Goal: Task Accomplishment & Management: Complete application form

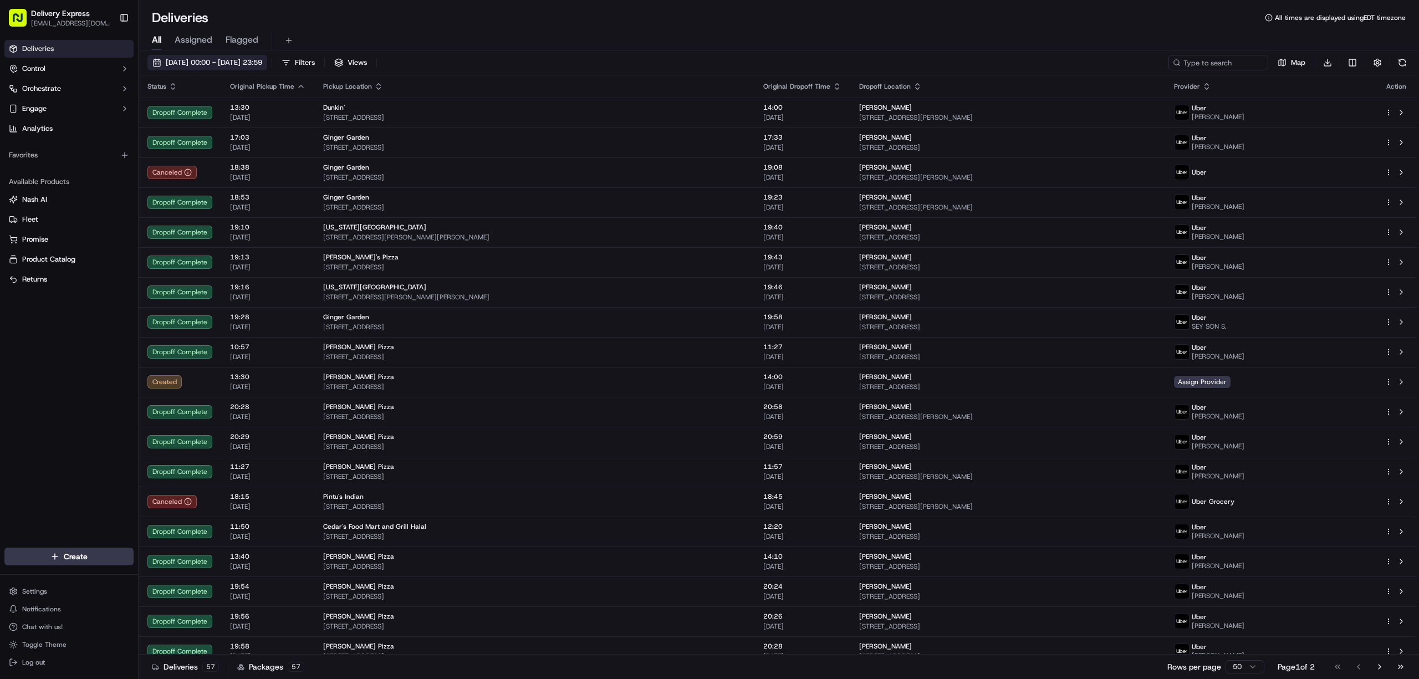
click at [156, 63] on button "01/09/2025 00:00 - 30/09/2025 23:59" at bounding box center [207, 63] width 120 height 16
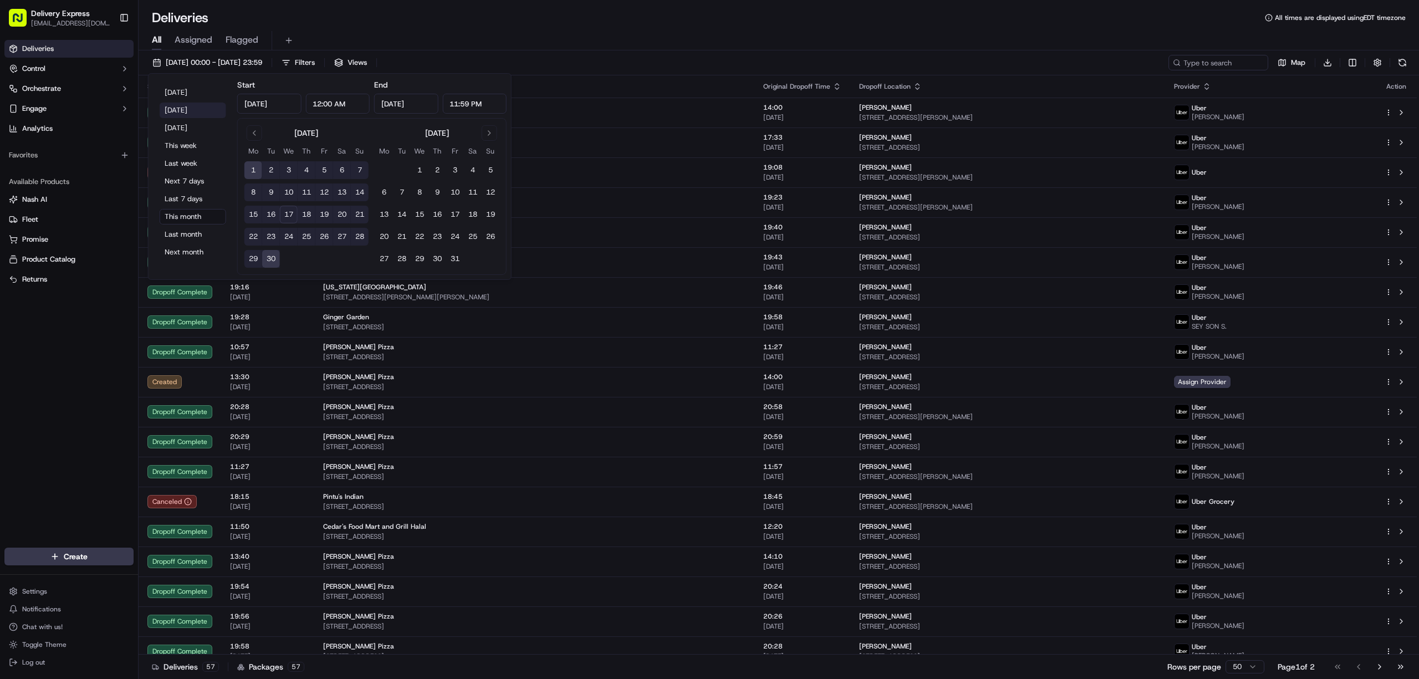
click at [177, 111] on button "Yesterday" at bounding box center [193, 111] width 67 height 16
type input "Sep 16, 2025"
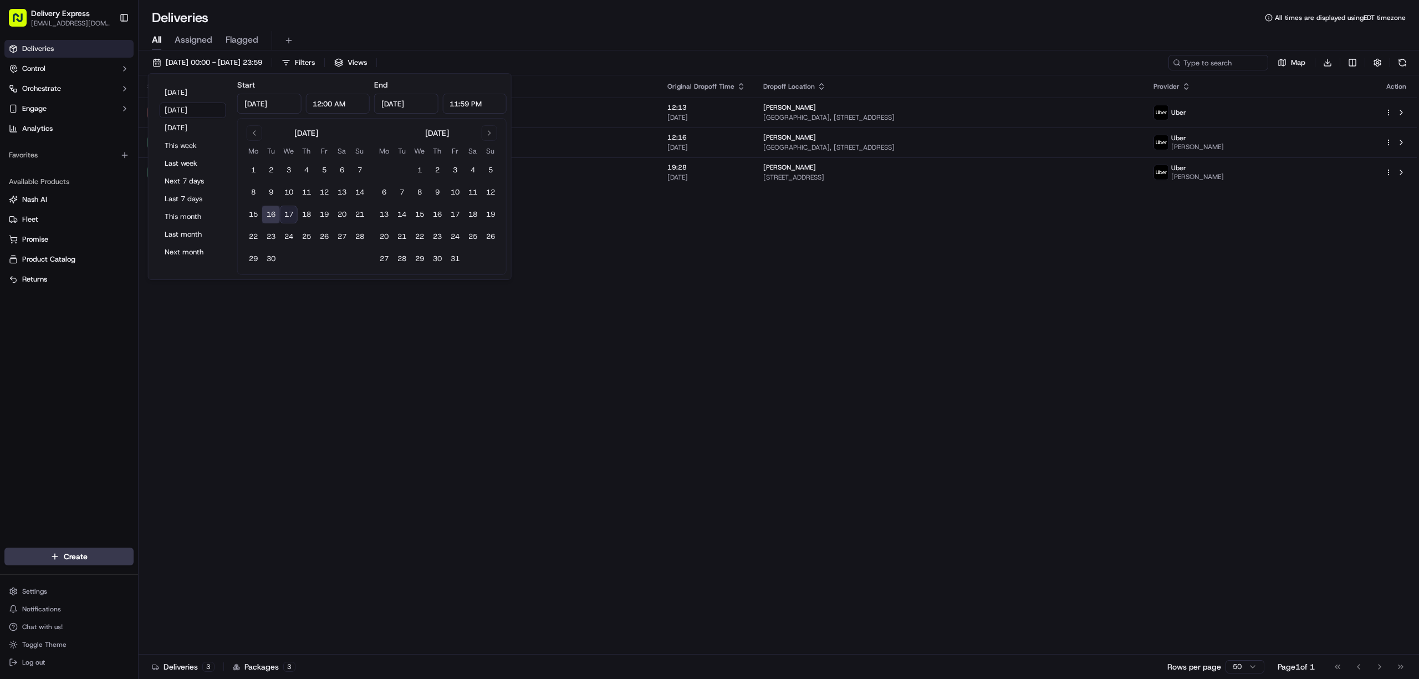
click at [641, 58] on div "16/09/2025 00:00 - 16/09/2025 23:59 Filters Views Map Download" at bounding box center [779, 65] width 1281 height 21
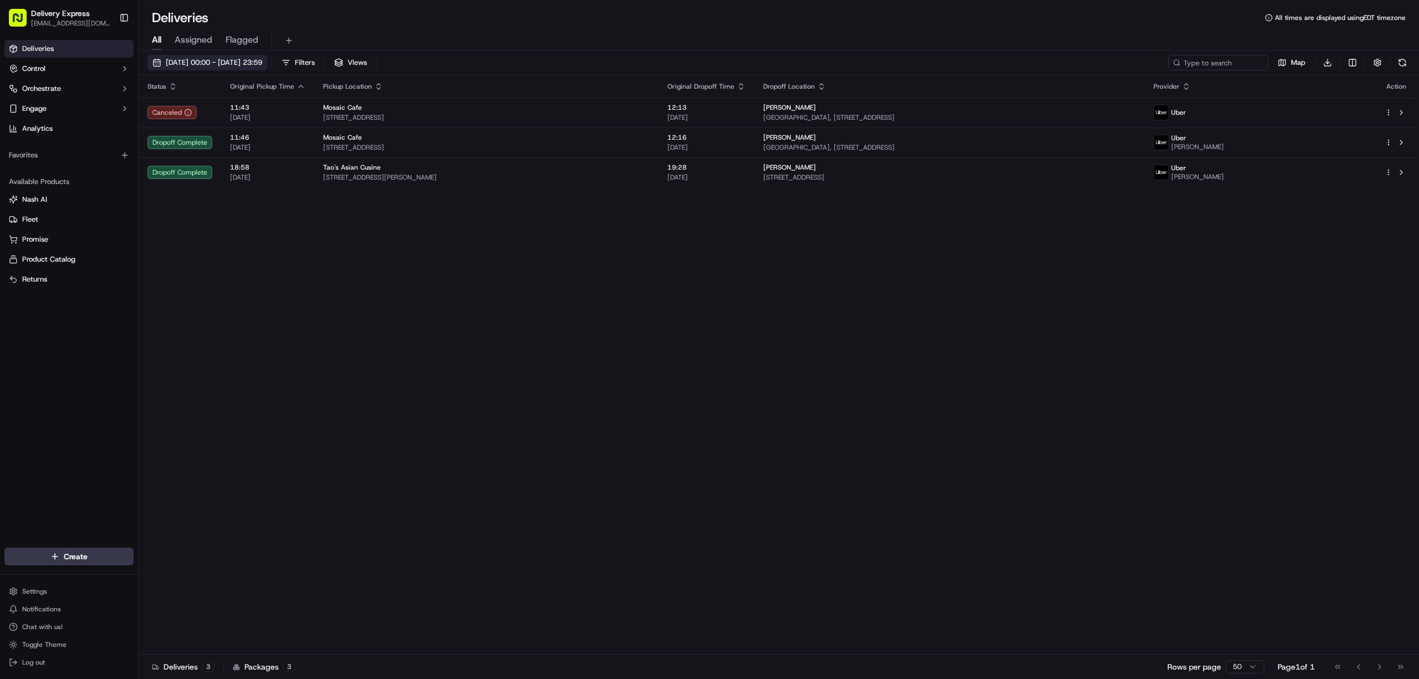
click at [157, 63] on button "16/09/2025 00:00 - 16/09/2025 23:59" at bounding box center [207, 63] width 120 height 16
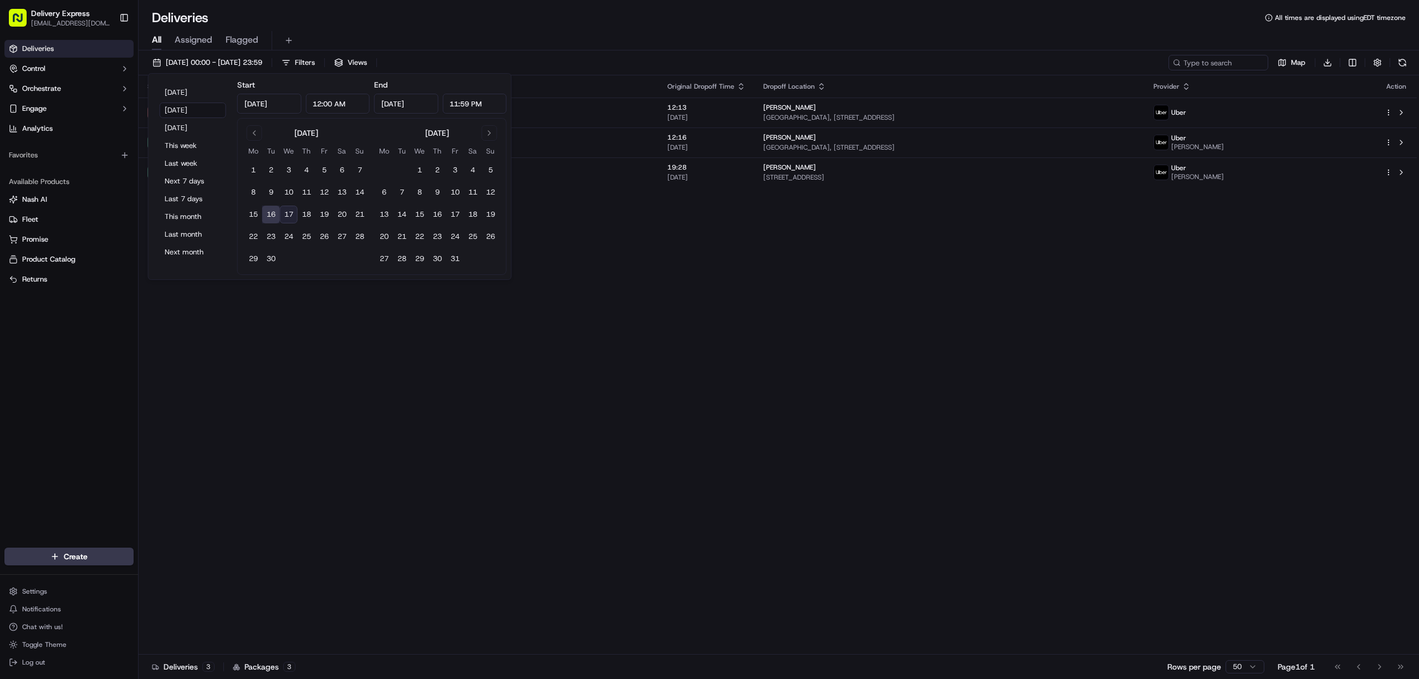
click at [770, 371] on div "Status Original Pickup Time Pickup Location Original Dropoff Time Dropoff Locat…" at bounding box center [778, 364] width 1278 height 579
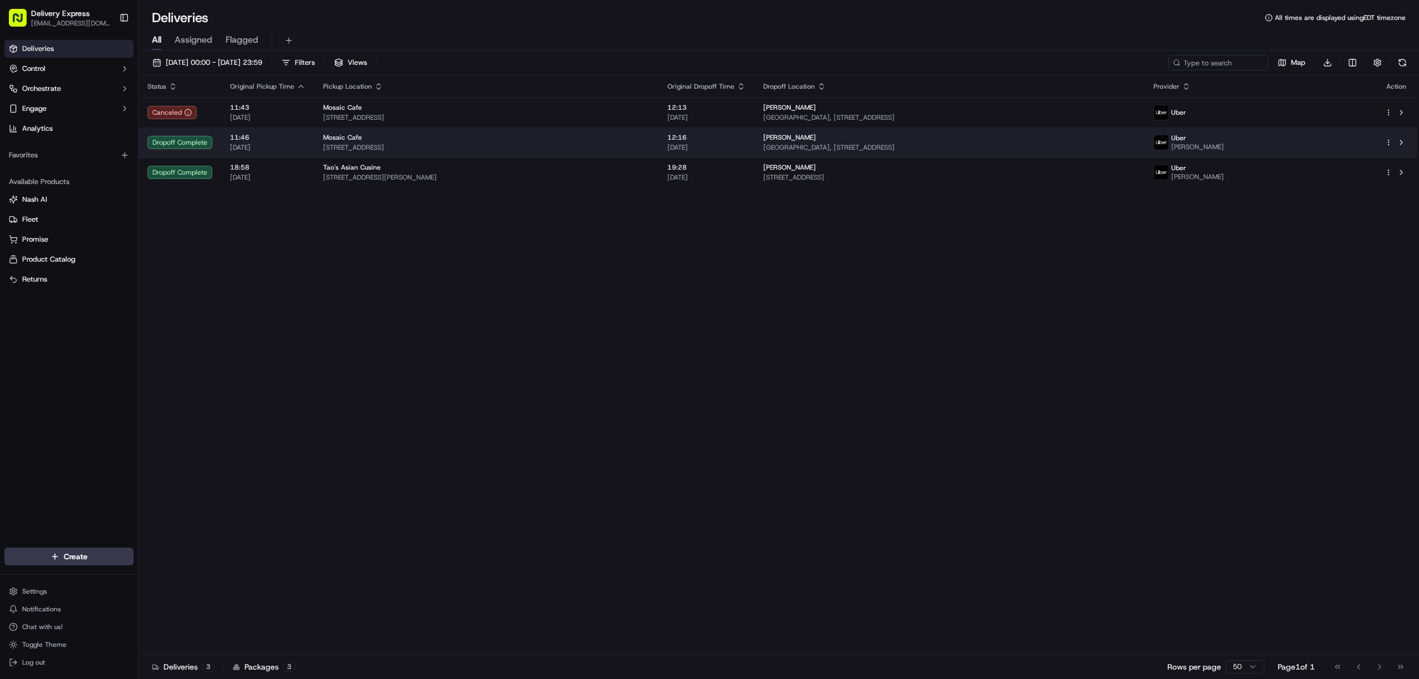
click at [1389, 144] on html "Delivery Express delex01108@yahoo.com Toggle Sidebar Deliveries Control Orchest…" at bounding box center [709, 339] width 1419 height 679
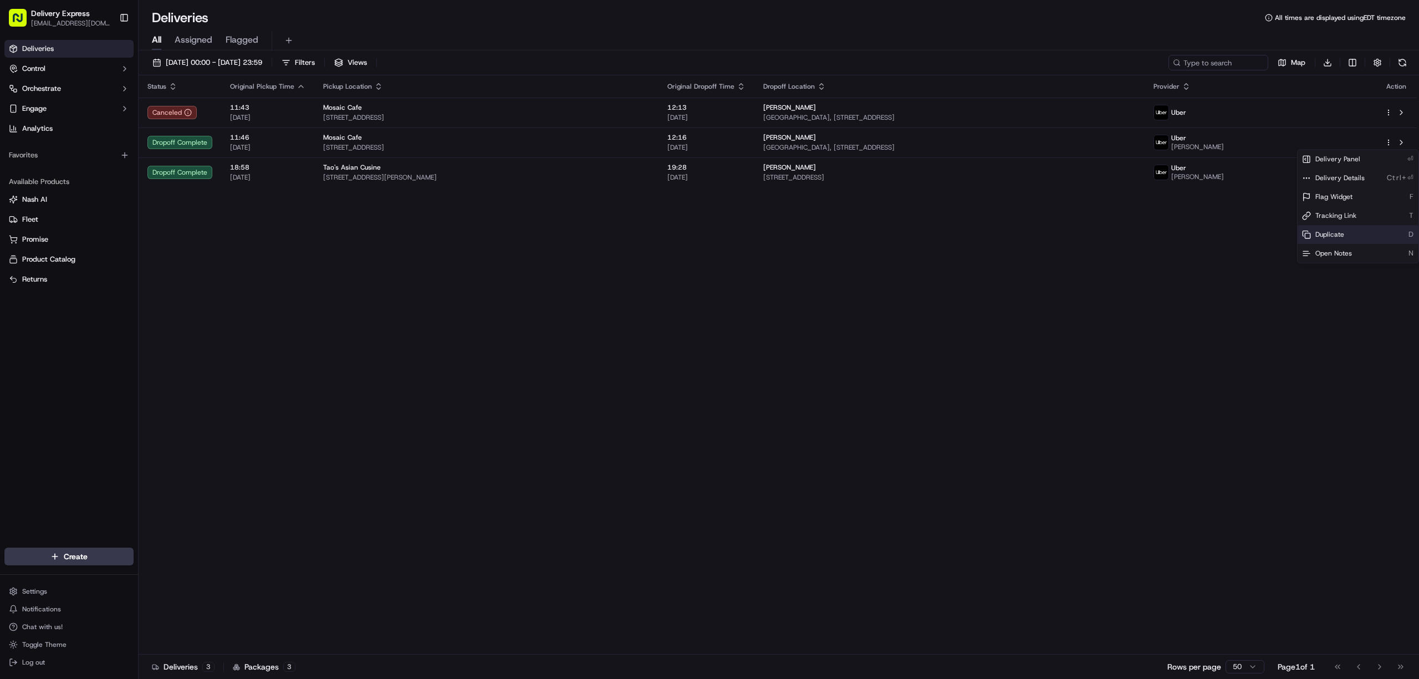
click at [1358, 233] on div "Duplicate D" at bounding box center [1358, 234] width 121 height 19
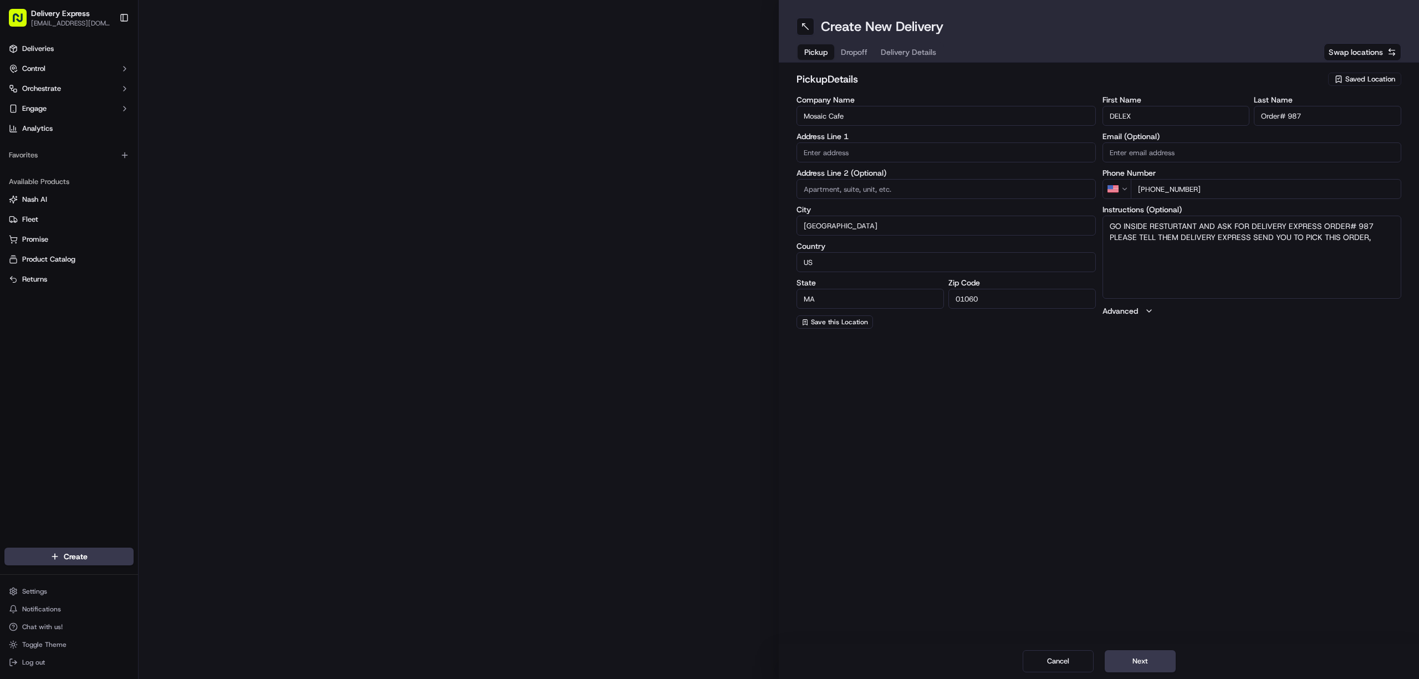
type input "[STREET_ADDRESS]"
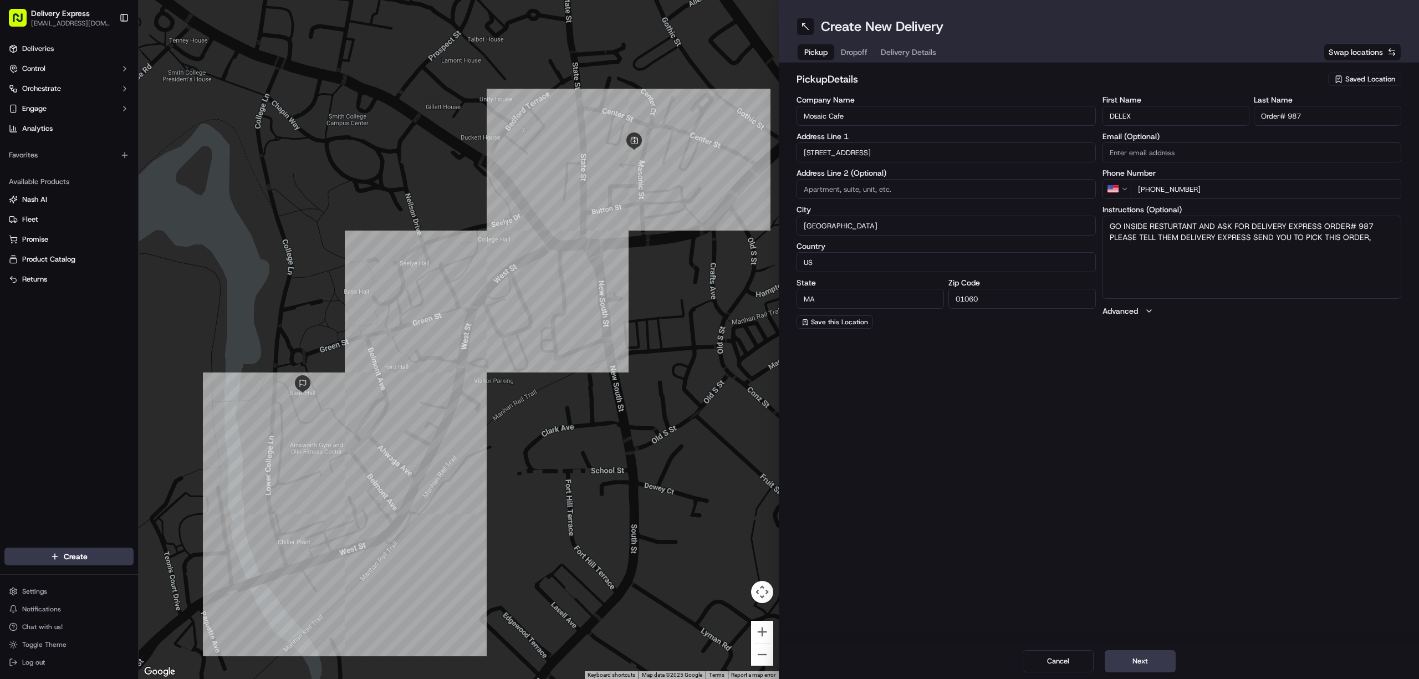
click at [877, 154] on input "[STREET_ADDRESS]" at bounding box center [946, 152] width 299 height 20
paste input "[STREET_ADDRESS][PERSON_NAME]"
click at [885, 174] on div "[STREET_ADDRESS][PERSON_NAME]" at bounding box center [946, 175] width 294 height 17
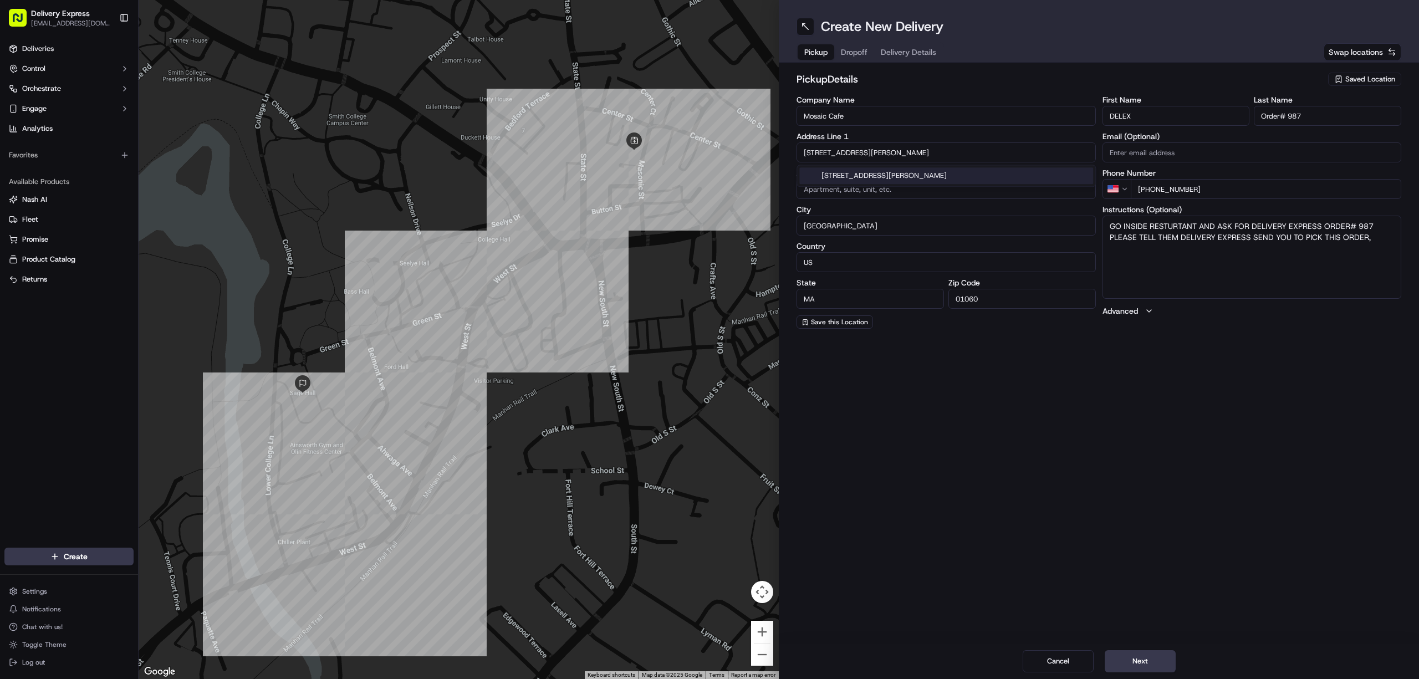
type input "[STREET_ADDRESS]"
type input "[GEOGRAPHIC_DATA]"
type input "01062"
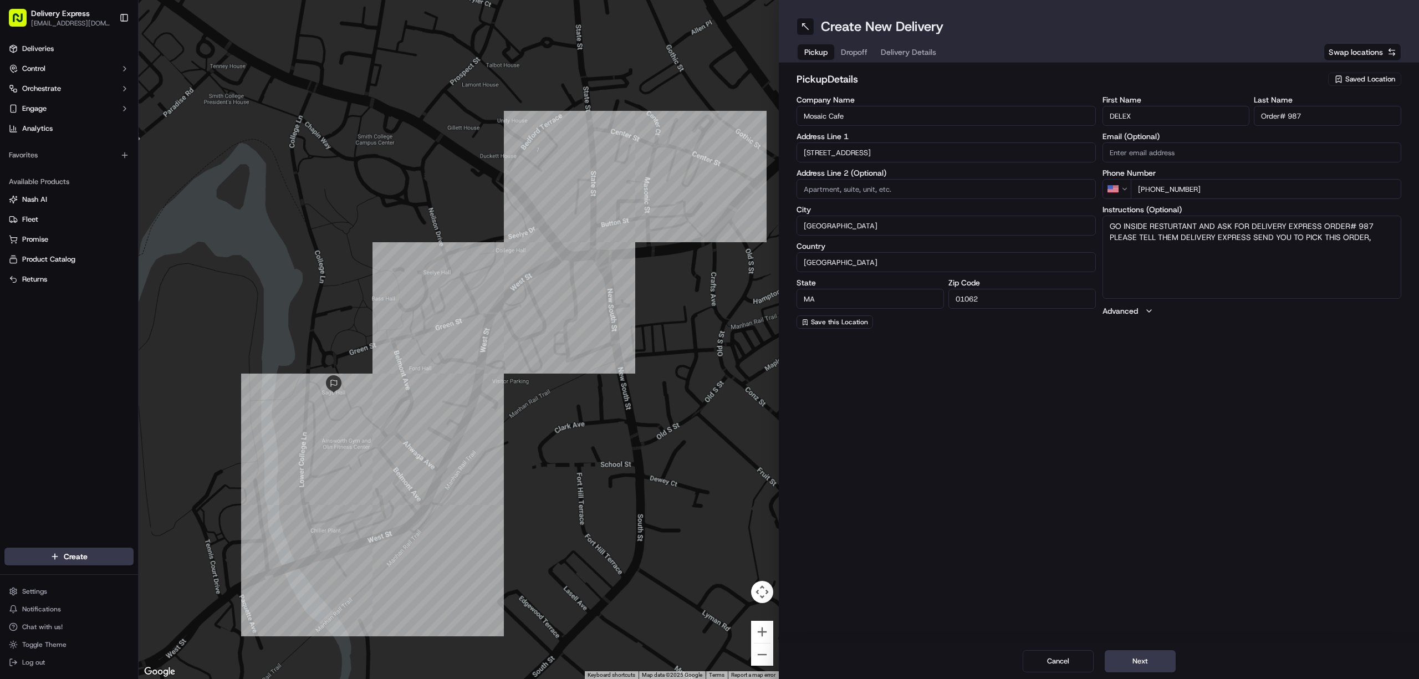
type input "[STREET_ADDRESS]"
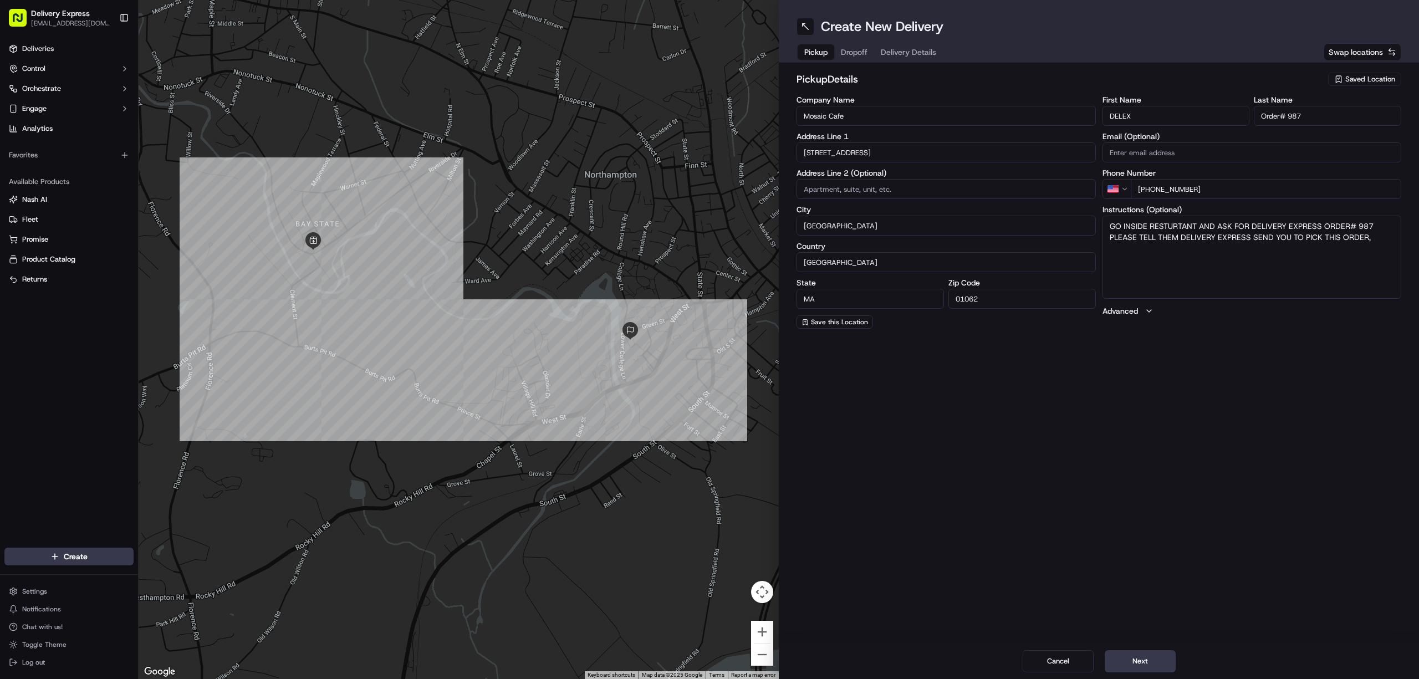
click at [872, 119] on input "Mosaic Cafe" at bounding box center [946, 116] width 299 height 20
paste input "Pho Boston"
type input "Pho Boston"
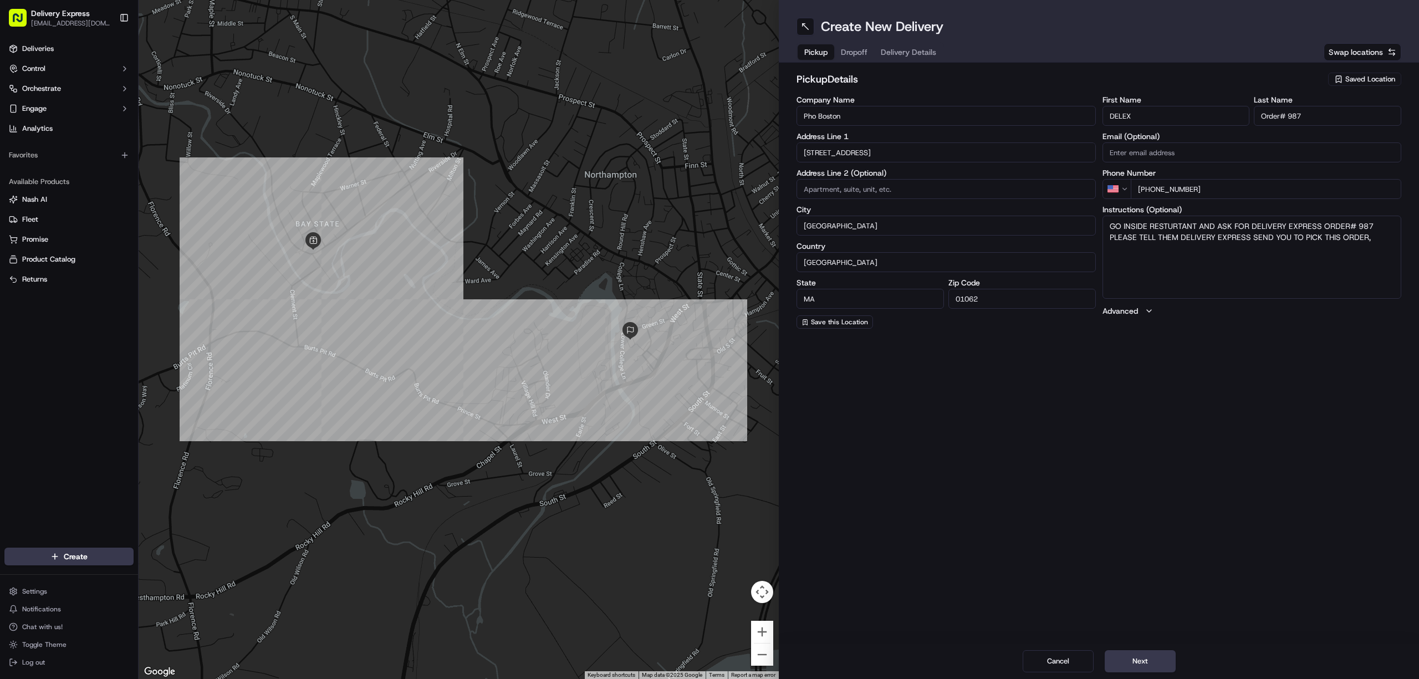
drag, startPoint x: 1290, startPoint y: 120, endPoint x: 1304, endPoint y: 118, distance: 14.5
click at [1304, 118] on input "Order# 987" at bounding box center [1327, 116] width 147 height 20
paste input "1099"
type input "Order# 1099"
drag, startPoint x: 1356, startPoint y: 221, endPoint x: 1383, endPoint y: 224, distance: 27.4
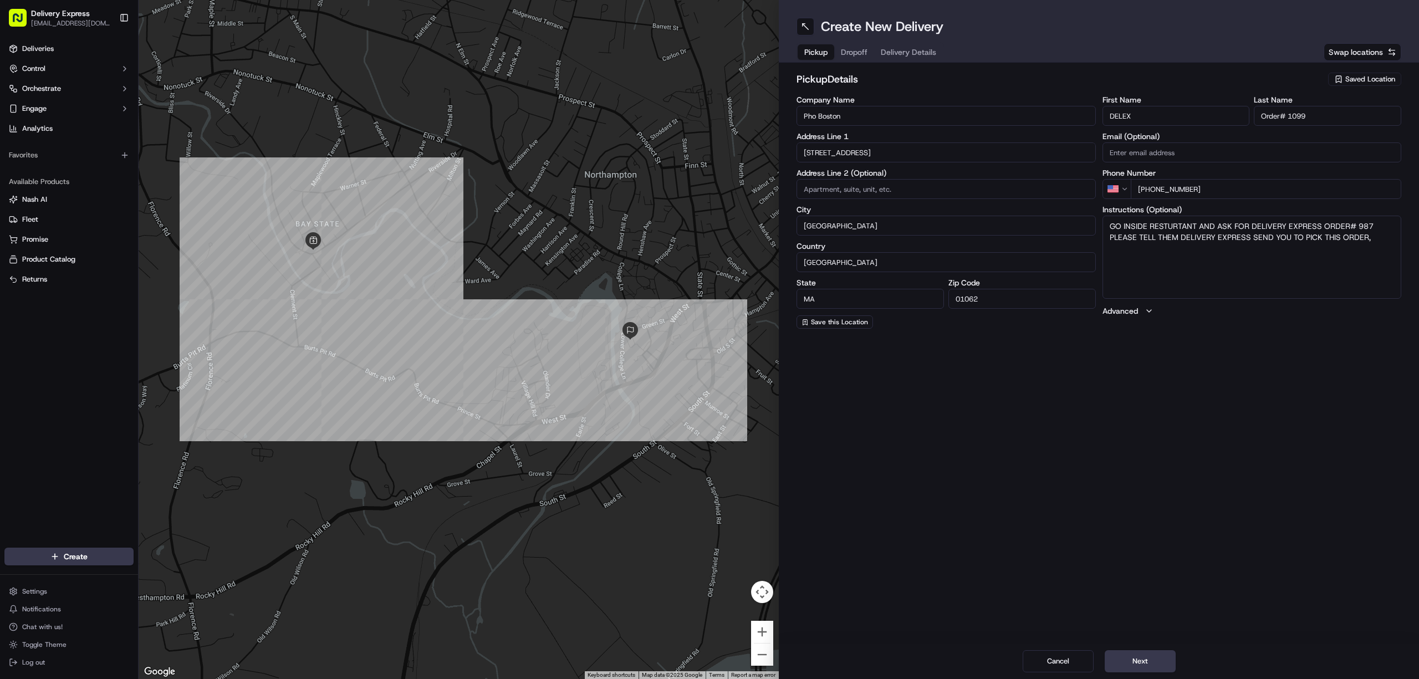
click at [1383, 224] on textarea "GO INSIDE RESTURTANT AND ASK FOR DELIVERY EXPRESS ORDER# 987 PLEASE TELL THEM D…" at bounding box center [1252, 257] width 299 height 83
paste textarea "1099"
type textarea "GO INSIDE RESTURTANT AND ASK FOR DELIVERY EXPRESS ORDER# 1099 PLEASE TELL THEM …"
click at [849, 51] on button "Dropoff" at bounding box center [854, 52] width 40 height 16
click at [863, 154] on input "[STREET_ADDRESS]" at bounding box center [946, 152] width 299 height 20
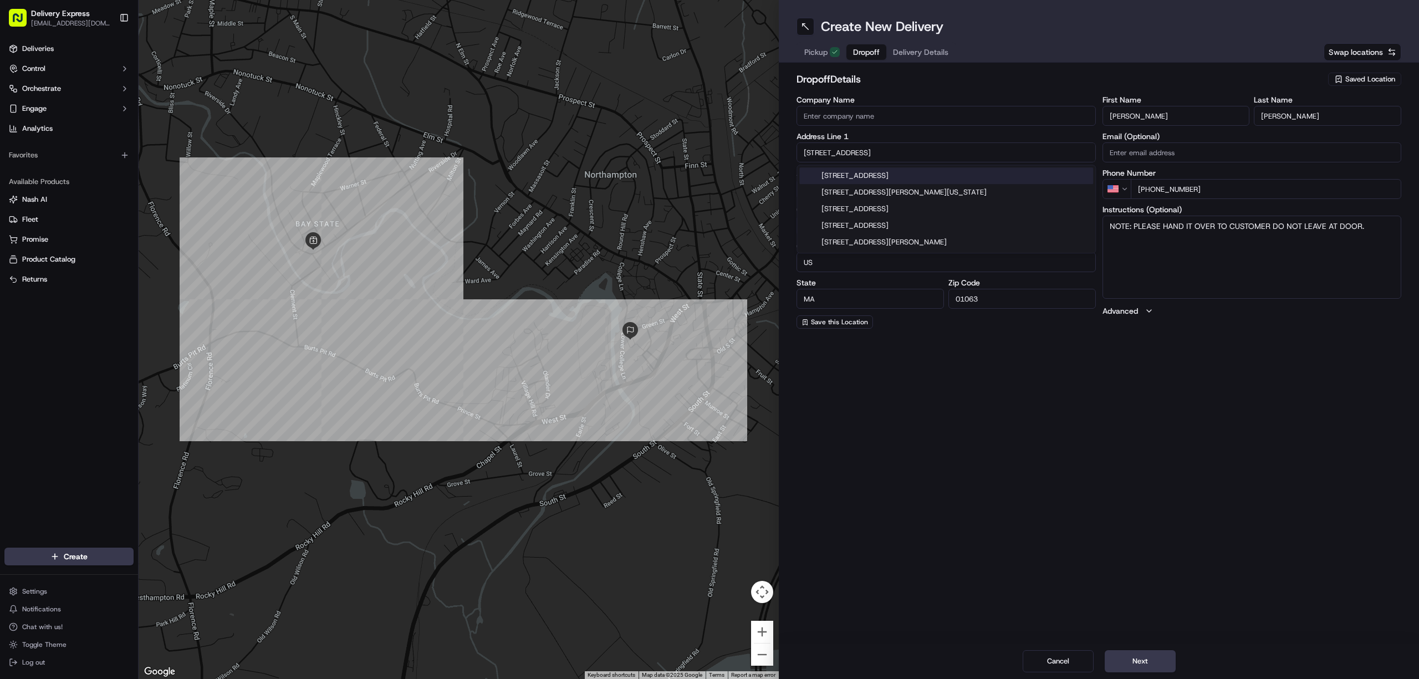
click at [863, 154] on input "[STREET_ADDRESS]" at bounding box center [946, 152] width 299 height 20
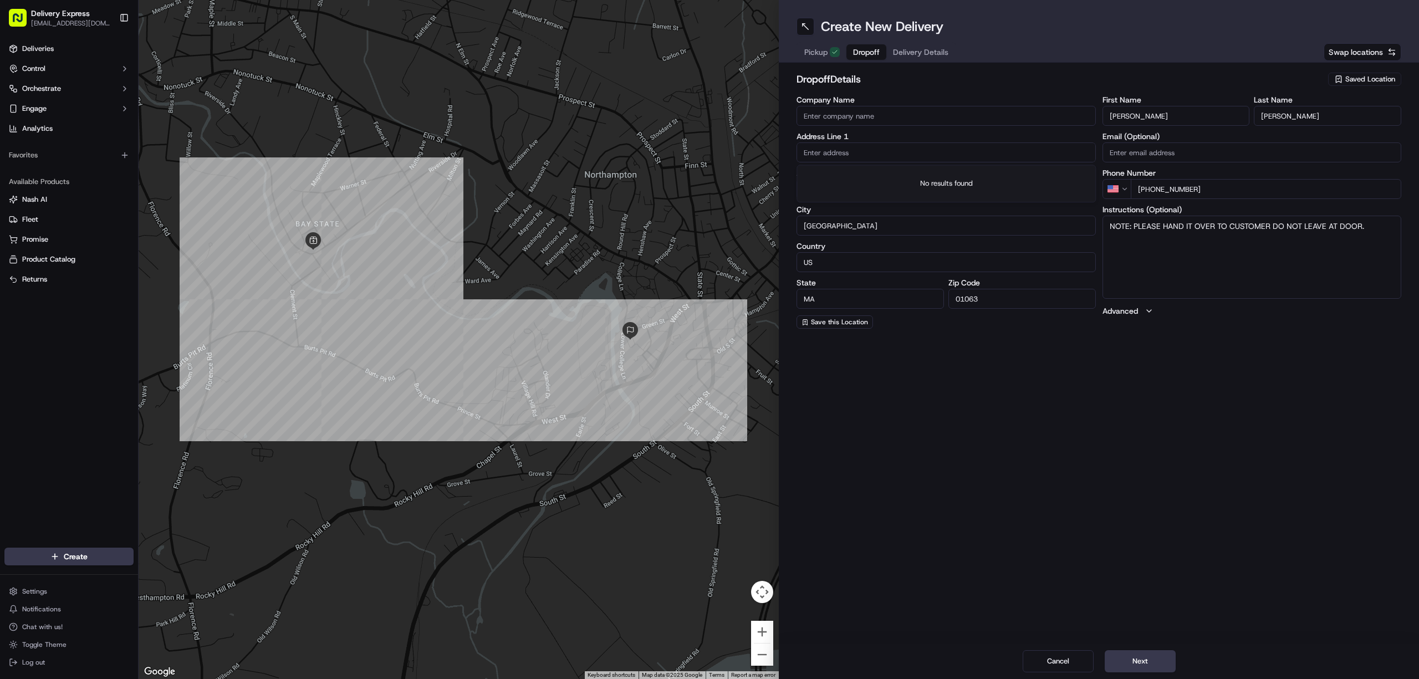
click at [1178, 115] on input "[PERSON_NAME]" at bounding box center [1176, 116] width 147 height 20
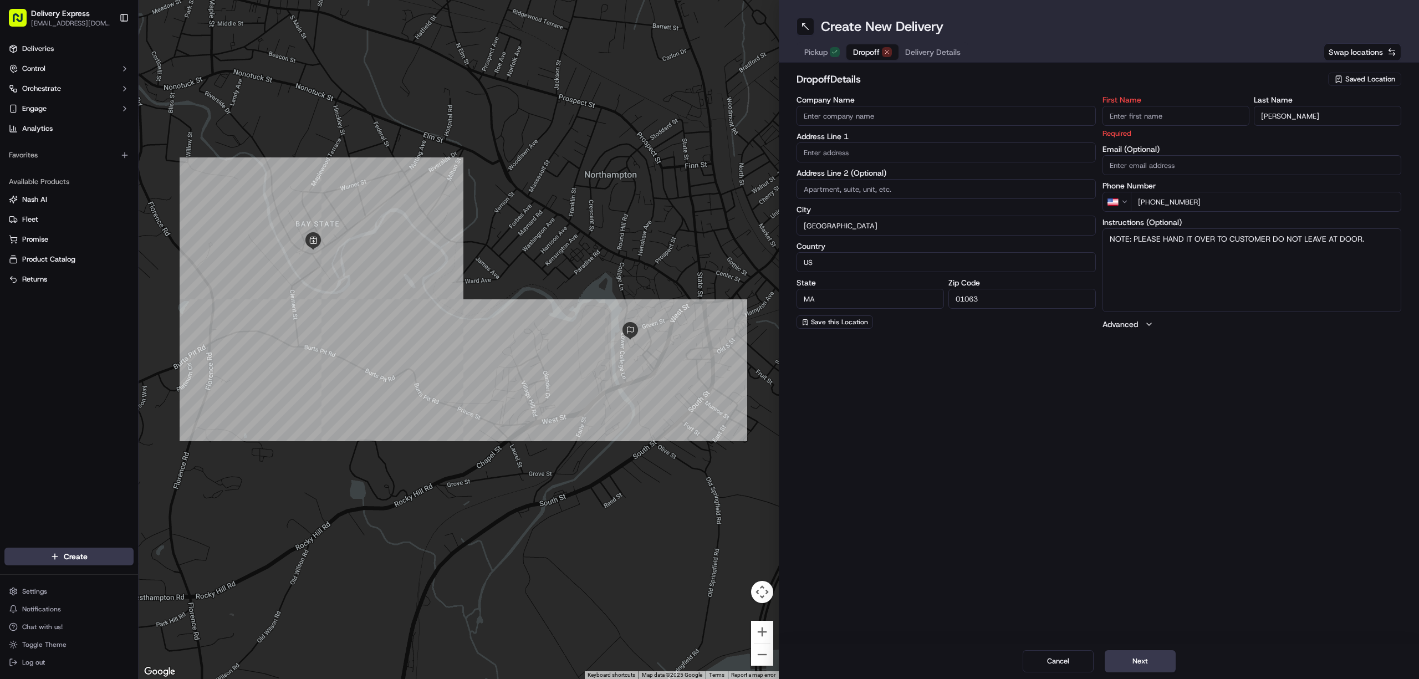
click at [1313, 112] on input "[PERSON_NAME]" at bounding box center [1327, 116] width 147 height 20
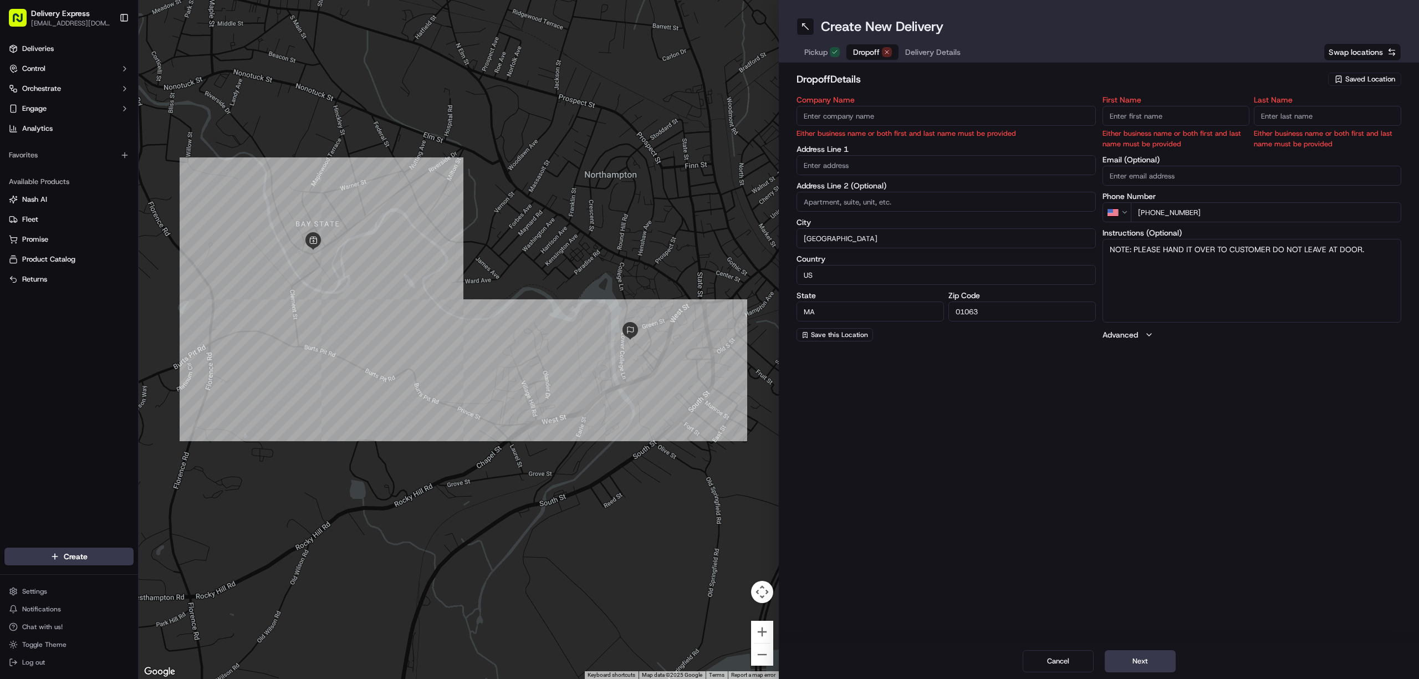
click at [826, 167] on input "text" at bounding box center [946, 165] width 299 height 20
paste input "[STREET_ADDRESS]"
click at [857, 185] on div "[STREET_ADDRESS]" at bounding box center [946, 188] width 294 height 17
type input "[STREET_ADDRESS]"
type input "[GEOGRAPHIC_DATA]"
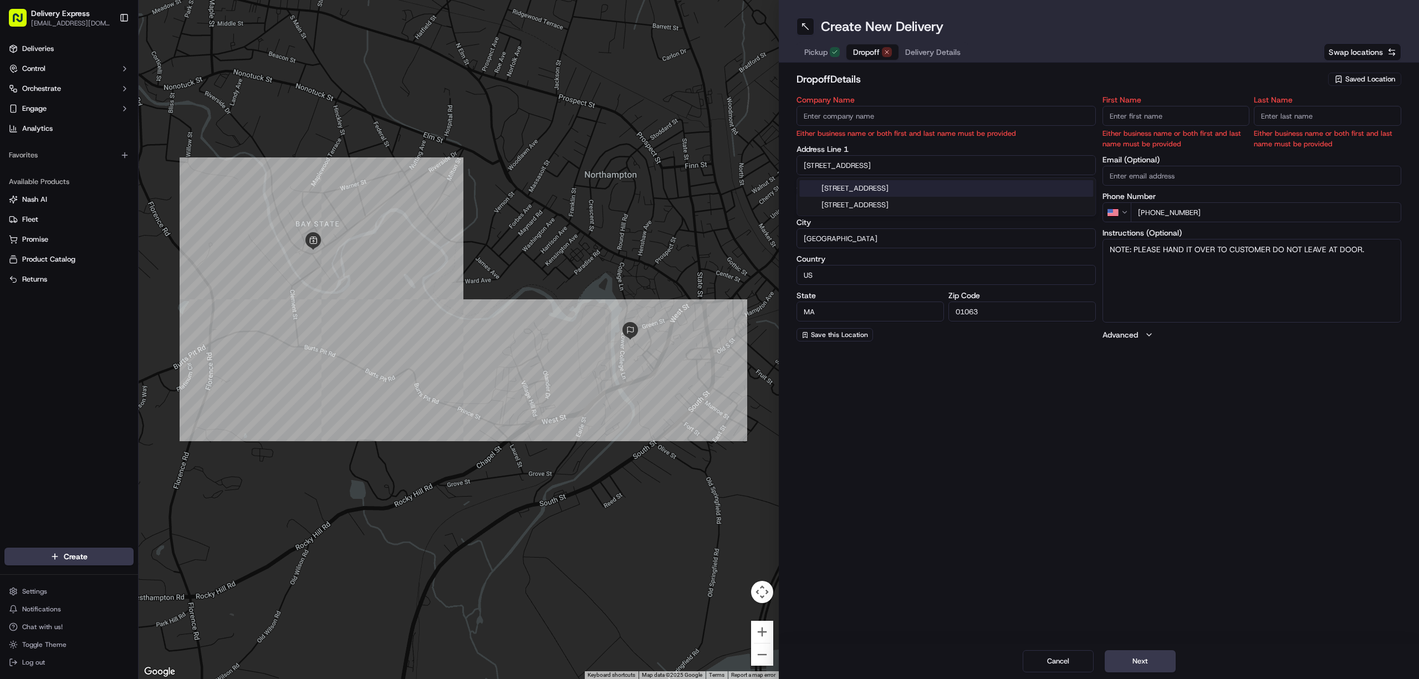
type input "01062"
type input "48 Pioneer Knolls"
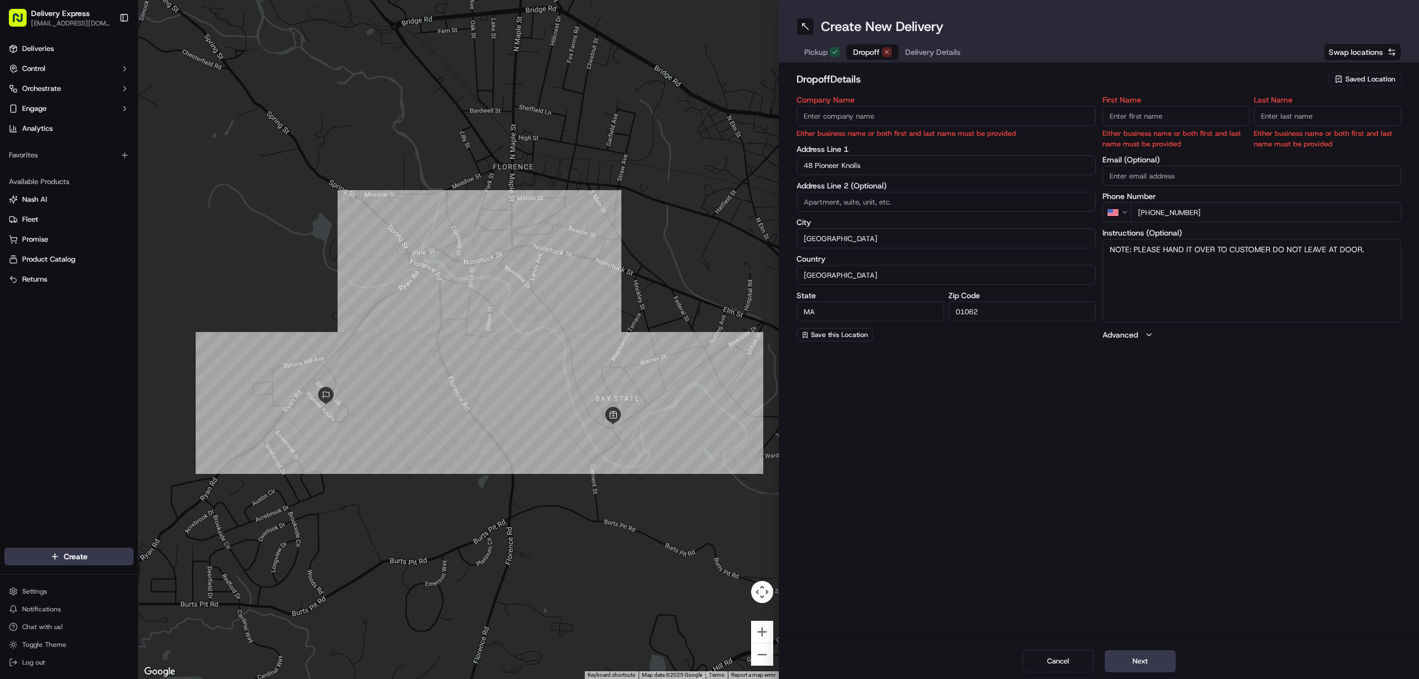
click at [1122, 119] on input "First Name" at bounding box center [1176, 116] width 147 height 20
paste input "[PERSON_NAME]"
drag, startPoint x: 1125, startPoint y: 120, endPoint x: 1156, endPoint y: 122, distance: 31.1
click at [1156, 122] on input "[PERSON_NAME]" at bounding box center [1176, 116] width 147 height 20
type input "[PERSON_NAME]"
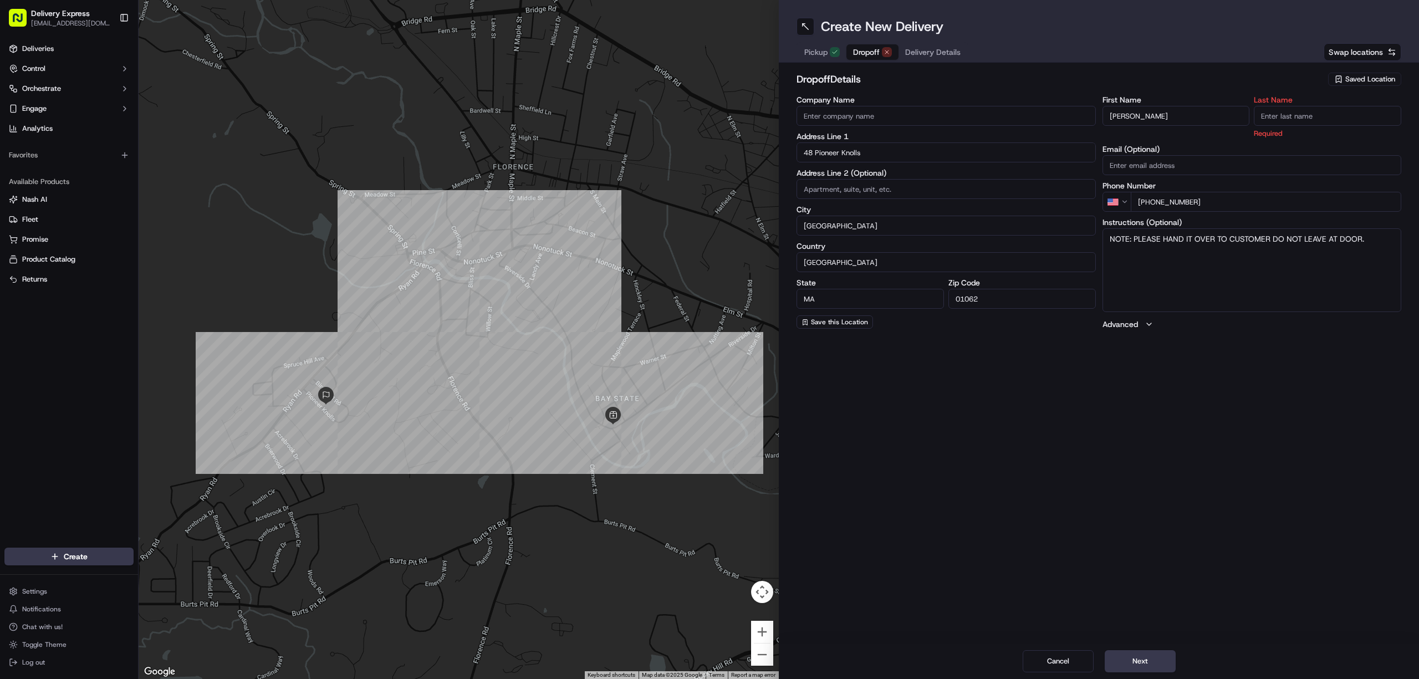
click at [1285, 124] on input "Last Name" at bounding box center [1327, 116] width 147 height 20
paste input "[PERSON_NAME]"
type input "[PERSON_NAME]"
drag, startPoint x: 1127, startPoint y: 114, endPoint x: 1160, endPoint y: 114, distance: 32.7
click at [1160, 114] on input "[PERSON_NAME]" at bounding box center [1176, 116] width 147 height 20
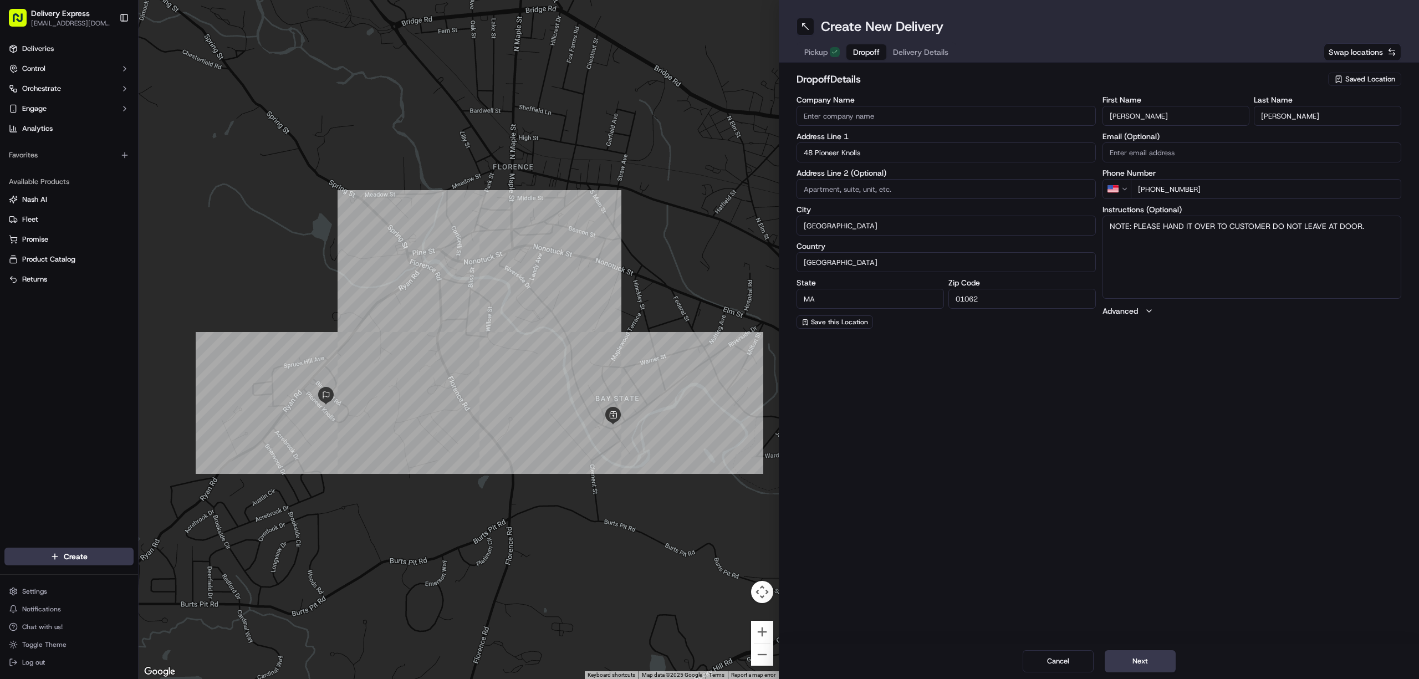
type input "[PERSON_NAME]"
click at [916, 47] on span "Delivery Details" at bounding box center [920, 52] width 55 height 11
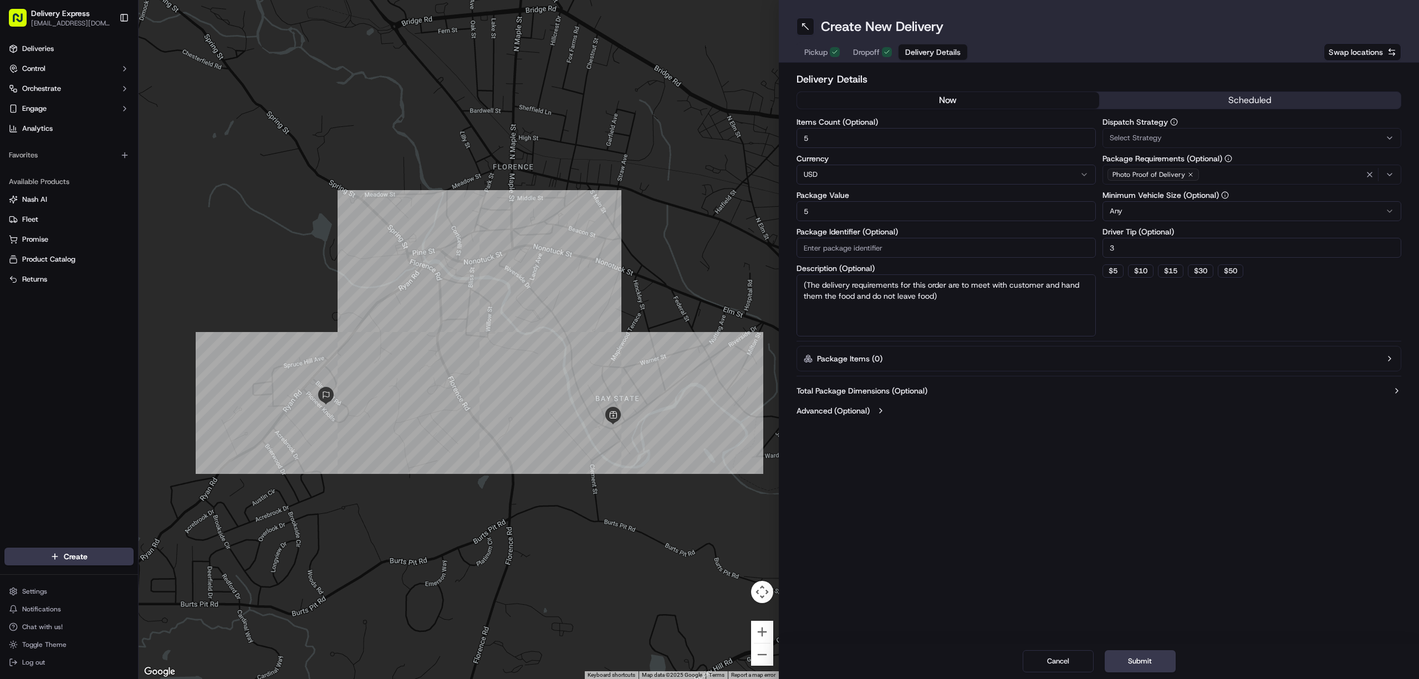
click at [819, 137] on input "5" at bounding box center [946, 138] width 299 height 20
click at [825, 137] on input "Items Count (Optional)" at bounding box center [946, 138] width 299 height 20
type input "5"
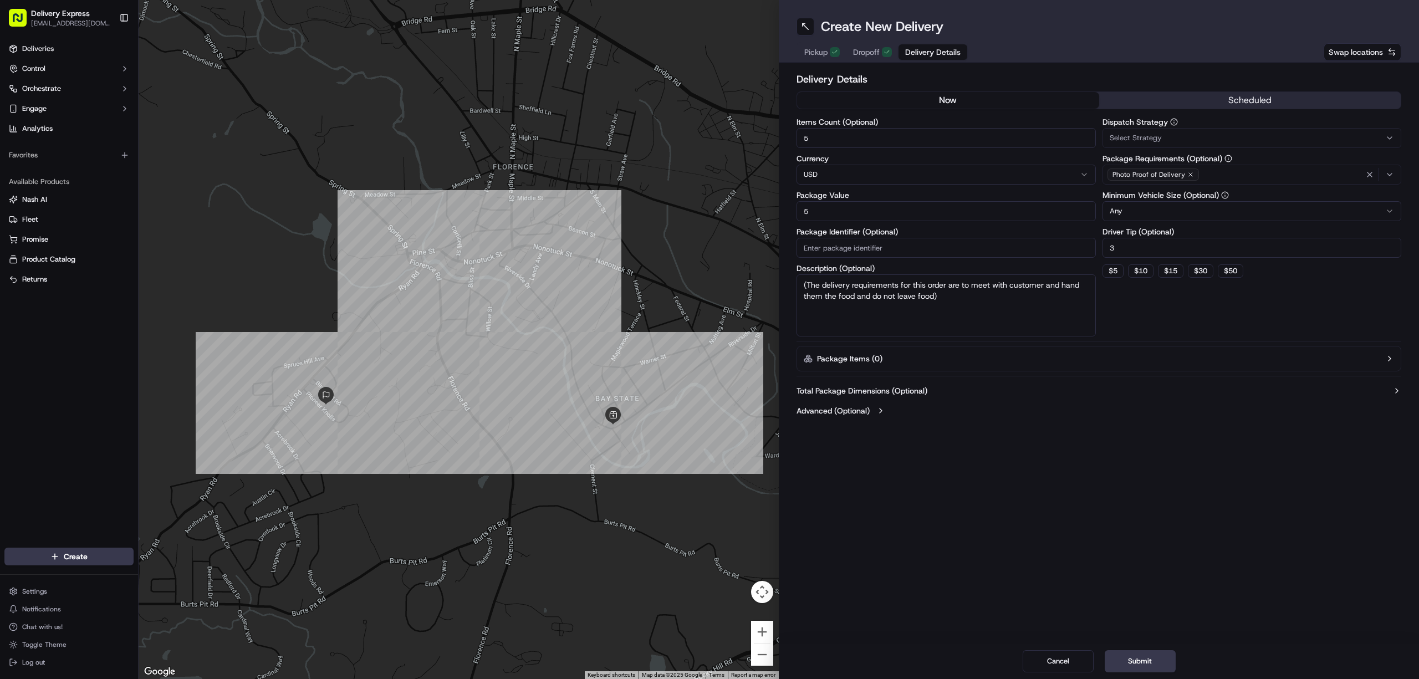
click at [821, 210] on input "5" at bounding box center [946, 211] width 299 height 20
paste input "62.19"
type input "62.19"
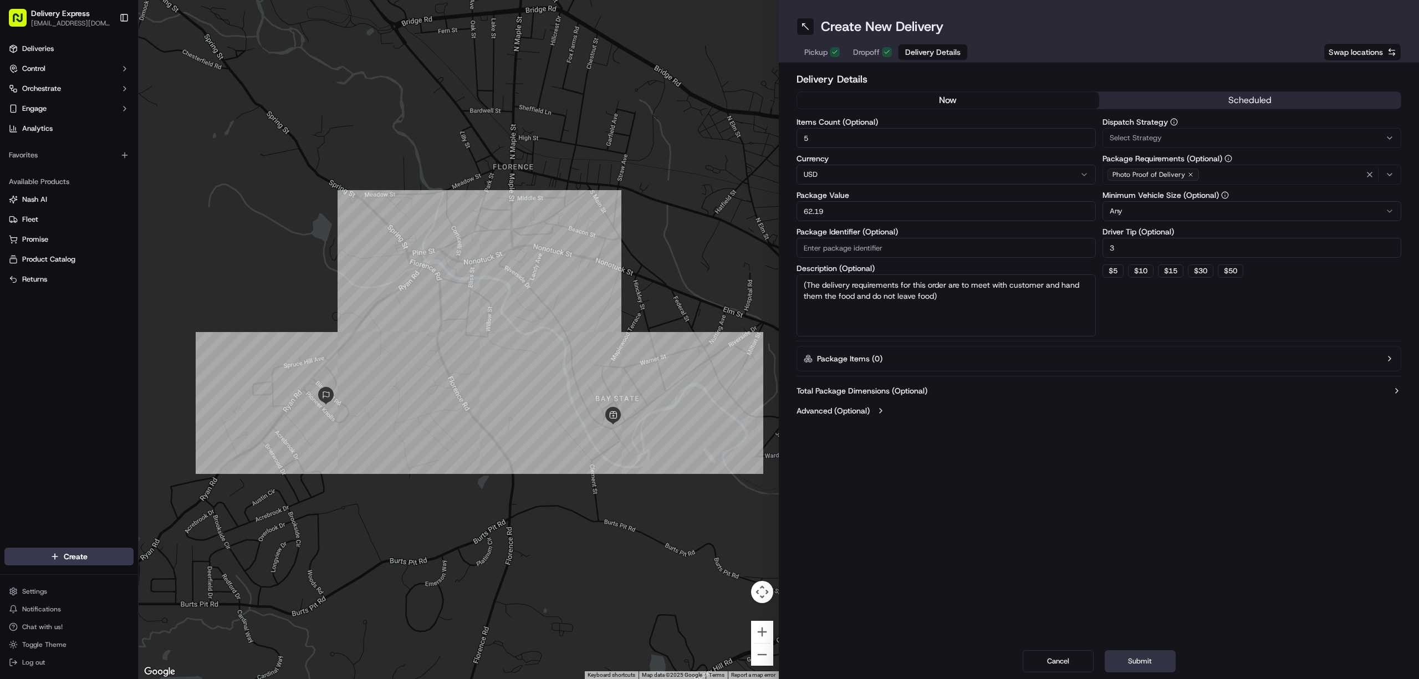
click at [1121, 657] on button "Submit" at bounding box center [1140, 661] width 71 height 22
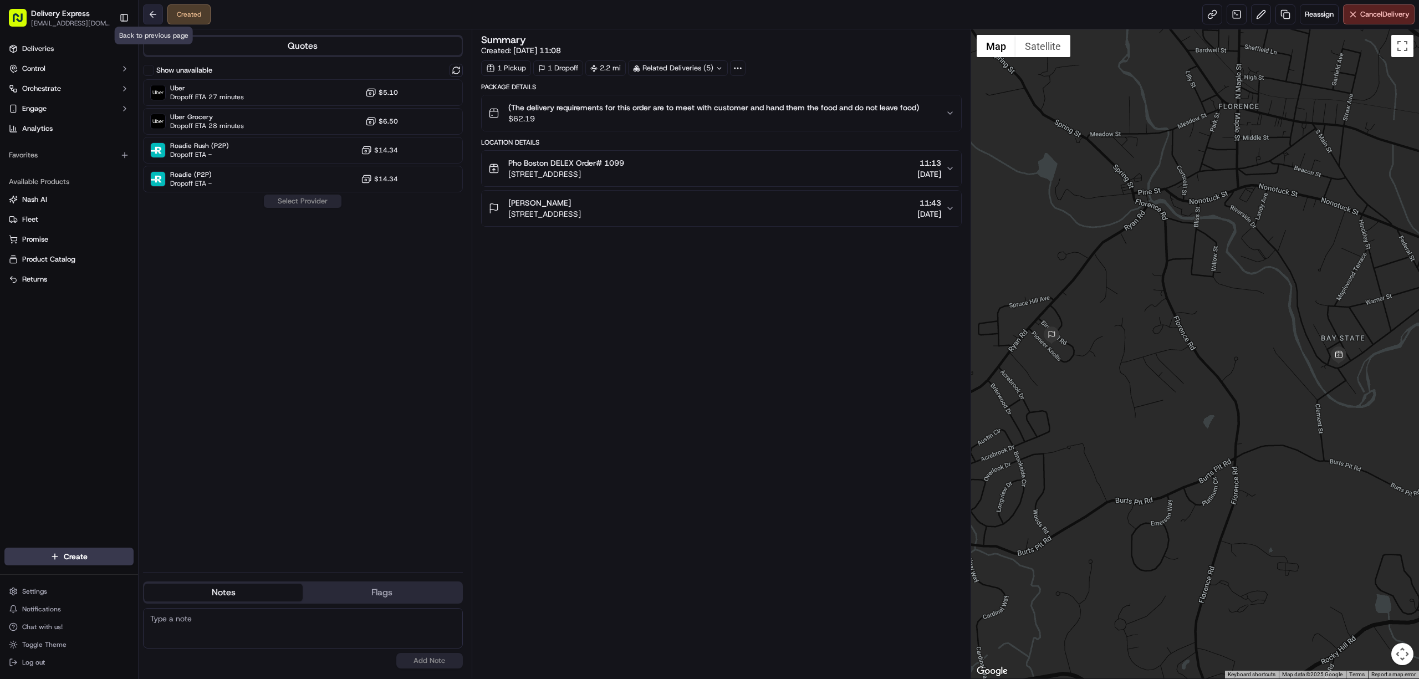
click at [155, 14] on button at bounding box center [153, 14] width 20 height 20
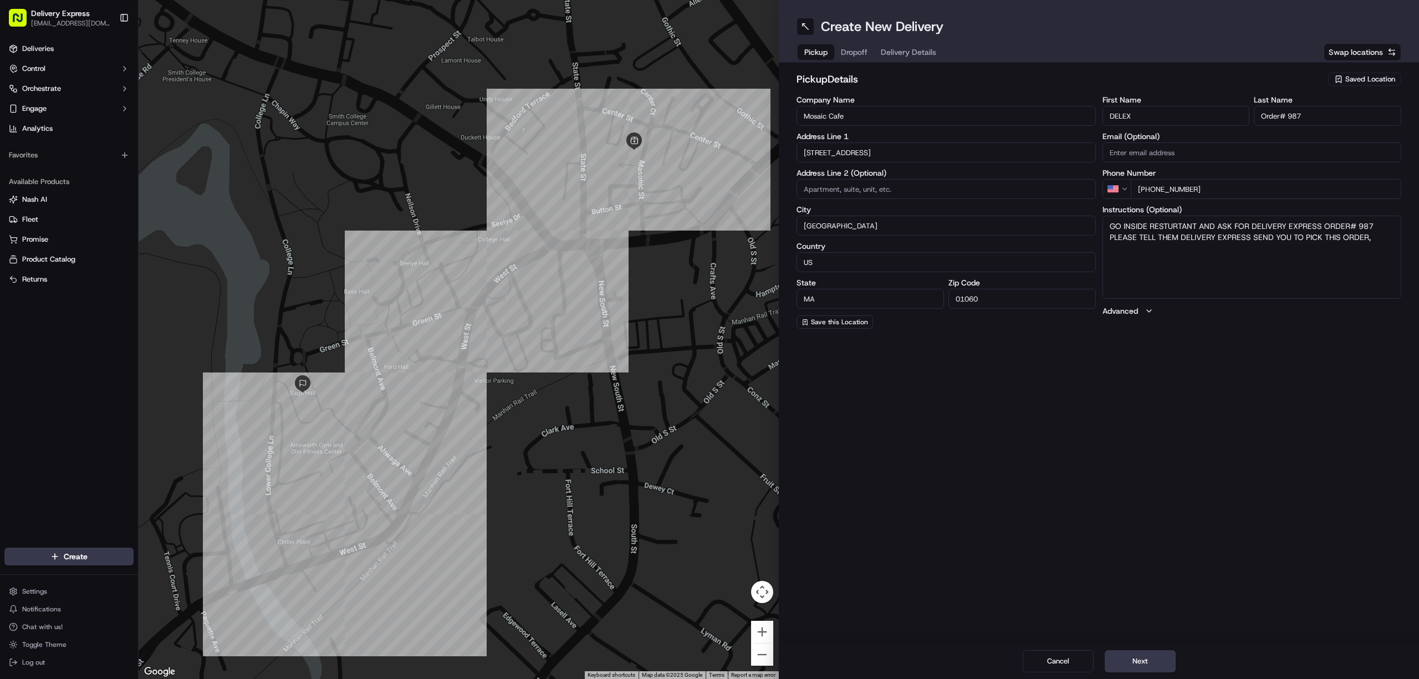
click at [905, 59] on button "Delivery Details" at bounding box center [908, 52] width 69 height 16
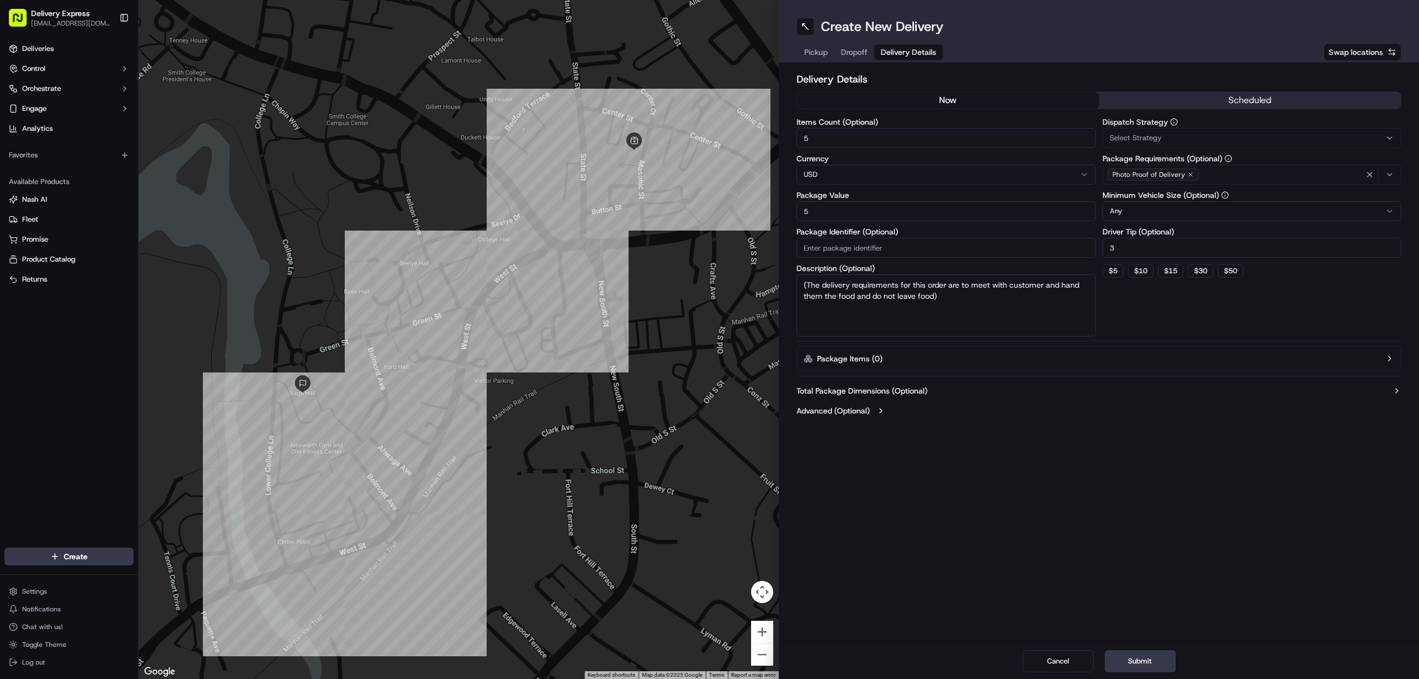
click at [849, 48] on span "Dropoff" at bounding box center [854, 52] width 27 height 11
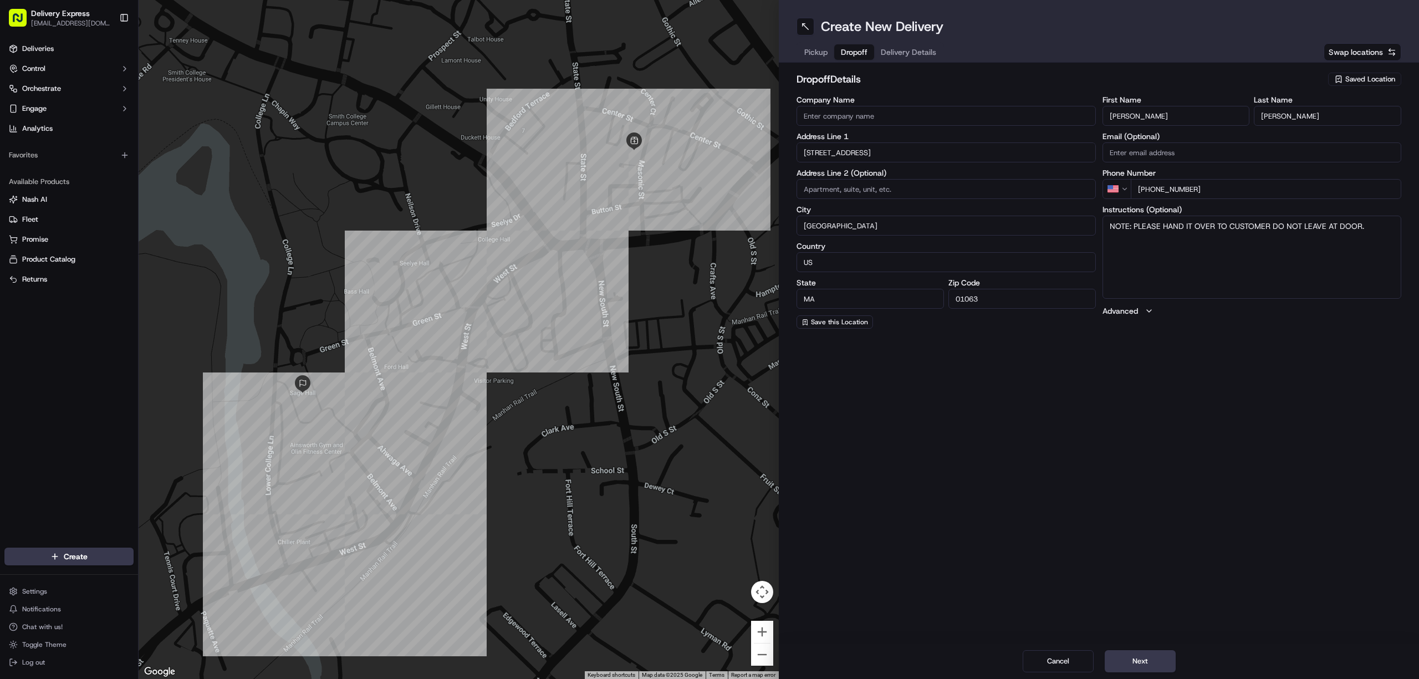
click at [815, 47] on span "Pickup" at bounding box center [815, 52] width 23 height 11
drag, startPoint x: 1287, startPoint y: 119, endPoint x: 1302, endPoint y: 120, distance: 15.0
click at [1302, 120] on input "Order# 987" at bounding box center [1327, 116] width 147 height 20
paste input "1099"
type input "Order# 1099"
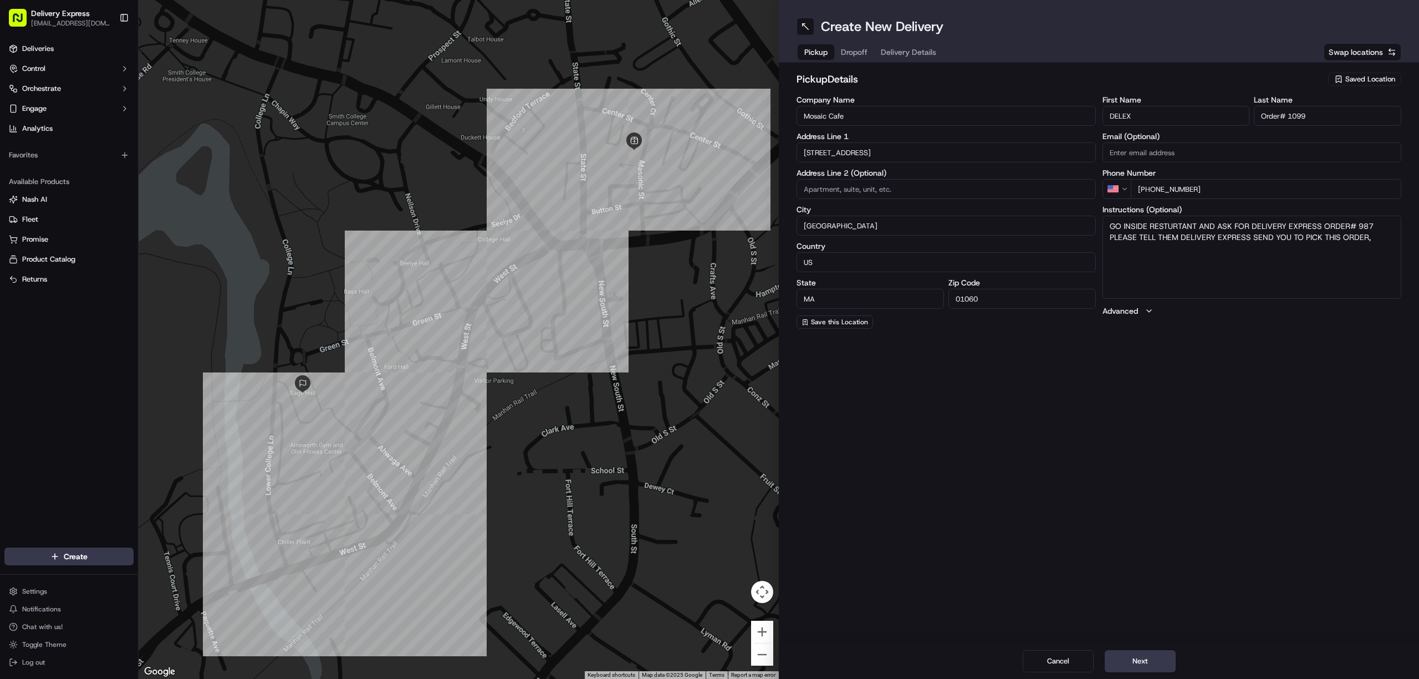
drag, startPoint x: 1353, startPoint y: 225, endPoint x: 1377, endPoint y: 226, distance: 24.5
click at [1377, 226] on textarea "GO INSIDE RESTURTANT AND ASK FOR DELIVERY EXPRESS ORDER# 987 PLEASE TELL THEM D…" at bounding box center [1252, 257] width 299 height 83
paste textarea "1099"
type textarea "GO INSIDE RESTURTANT AND ASK FOR DELIVERY EXPRESS ORDER#1099 PLEASE TELL THEM D…"
click at [1351, 385] on div "Create New Delivery Pickup Dropoff Delivery Details Swap locations pickup Detai…" at bounding box center [1099, 339] width 640 height 679
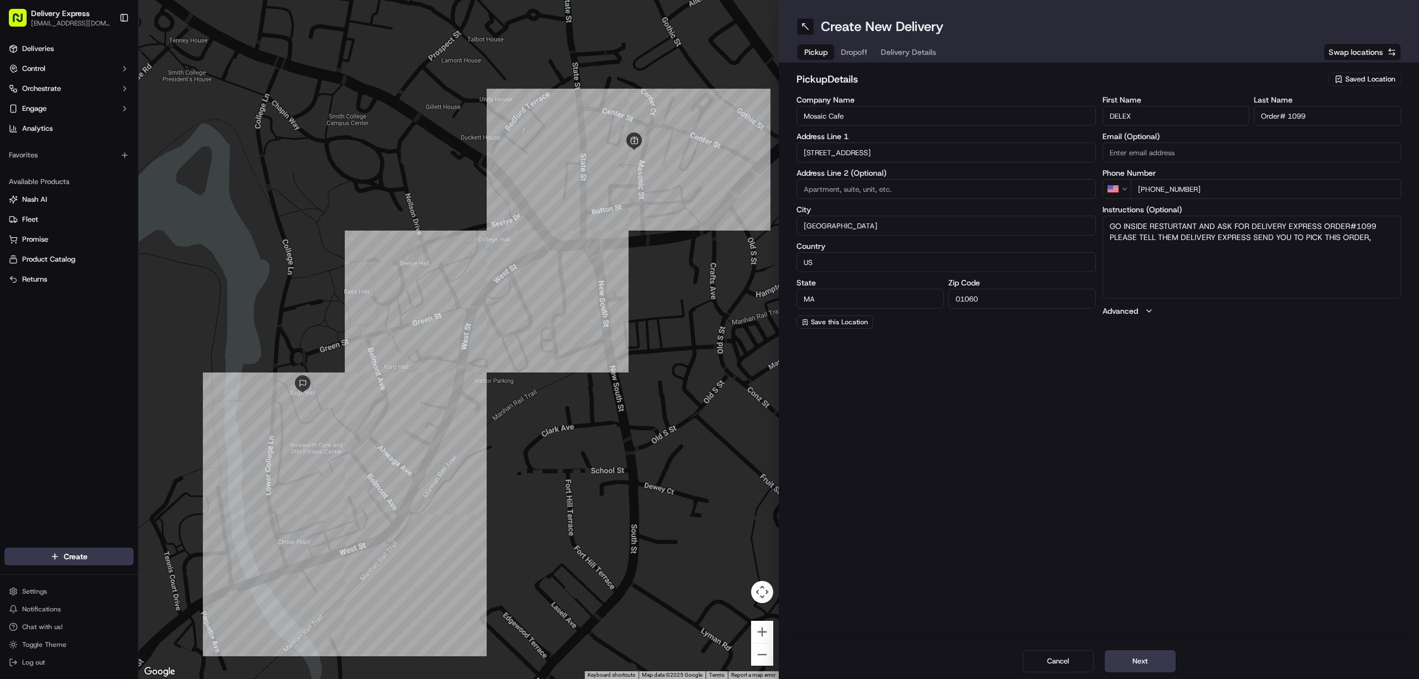
click at [854, 112] on input "Mosaic Cafe" at bounding box center [946, 116] width 299 height 20
click at [836, 112] on input "Company Name" at bounding box center [946, 116] width 299 height 20
paste input "Pho Boston"
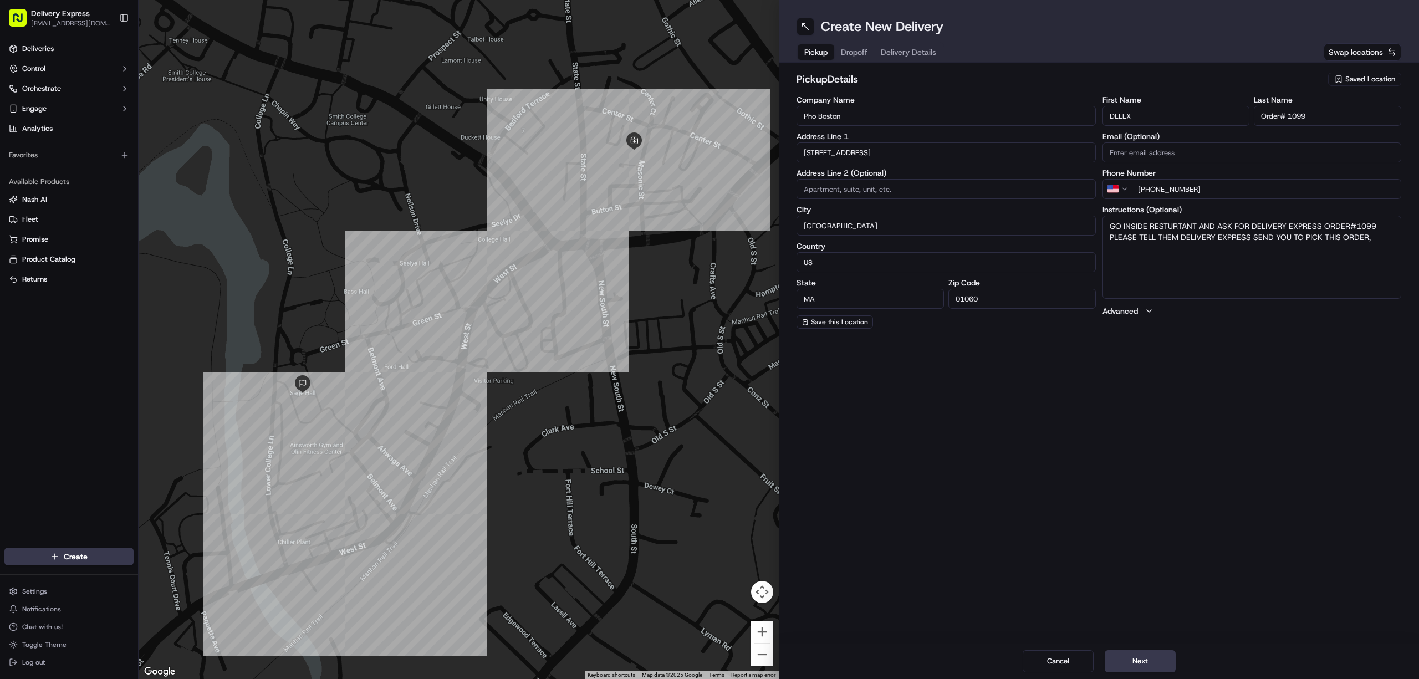
type input "Pho Boston"
click at [870, 154] on input "[STREET_ADDRESS]" at bounding box center [946, 152] width 299 height 20
click at [823, 154] on input "text" at bounding box center [946, 152] width 299 height 20
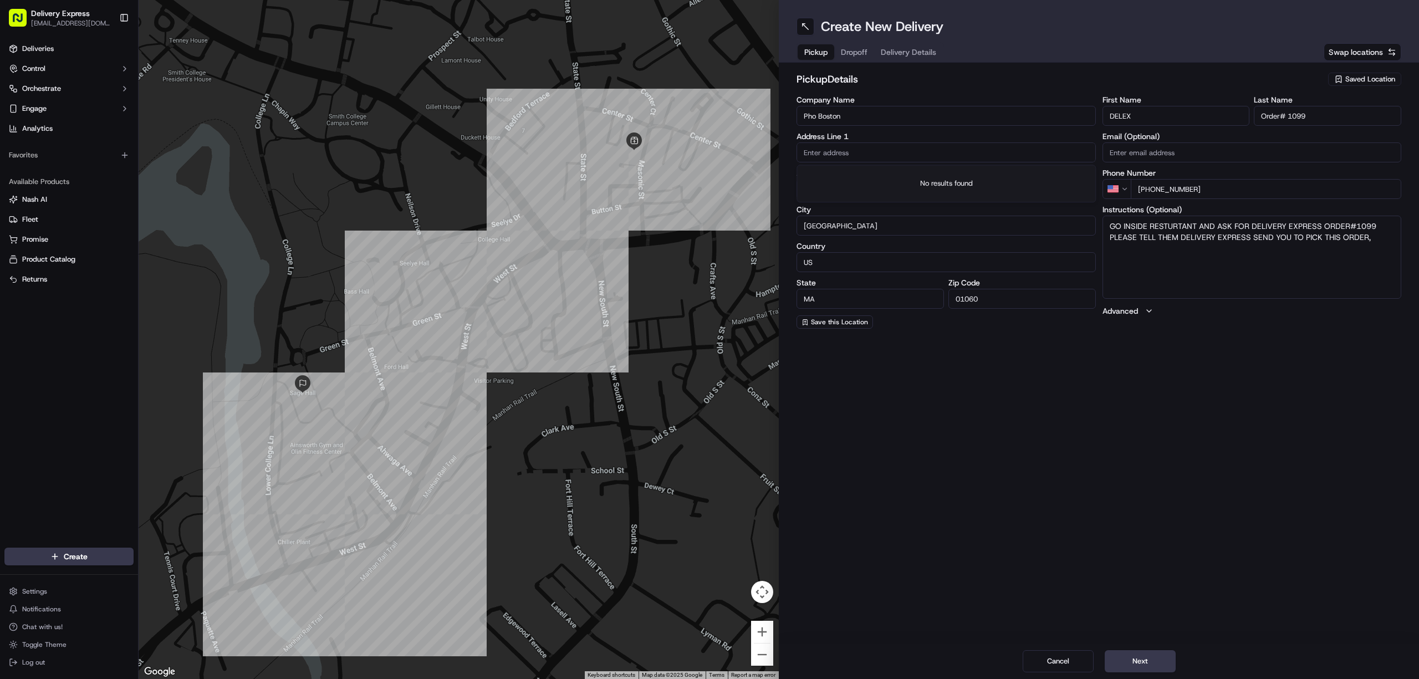
paste input "[STREET_ADDRESS][PERSON_NAME]"
click at [873, 180] on div "[STREET_ADDRESS][PERSON_NAME]" at bounding box center [946, 175] width 294 height 17
type input "[STREET_ADDRESS]"
type input "[GEOGRAPHIC_DATA]"
type input "01062"
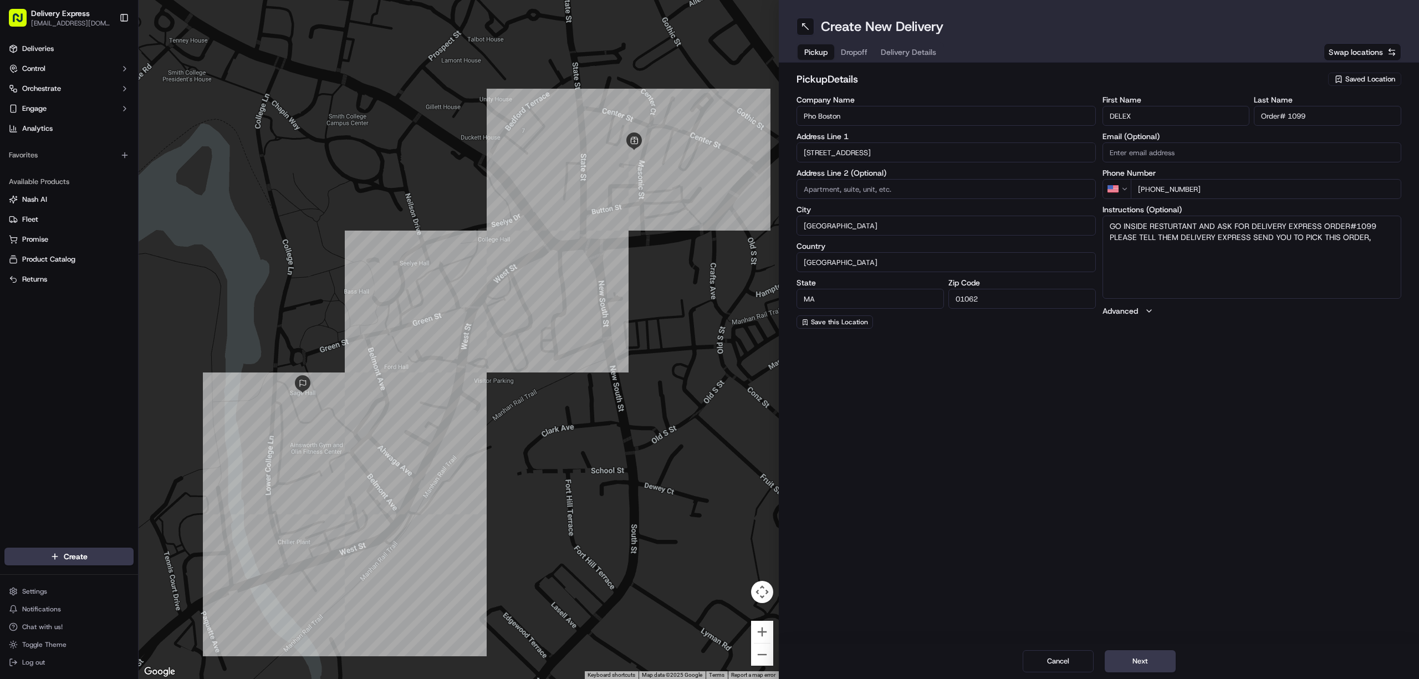
type input "[STREET_ADDRESS]"
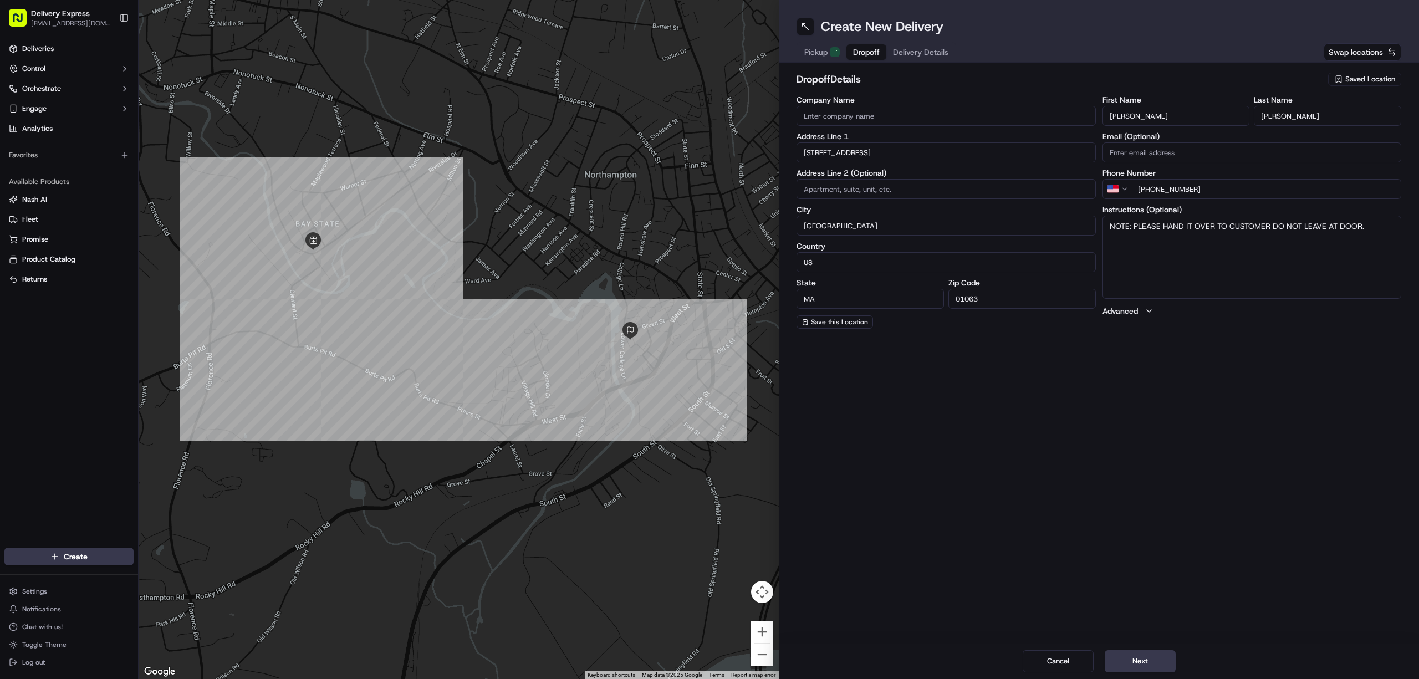
click at [850, 51] on button "Dropoff" at bounding box center [867, 52] width 40 height 16
click at [869, 154] on input "[STREET_ADDRESS]" at bounding box center [946, 152] width 299 height 20
click at [1136, 118] on input "[PERSON_NAME]" at bounding box center [1176, 116] width 147 height 20
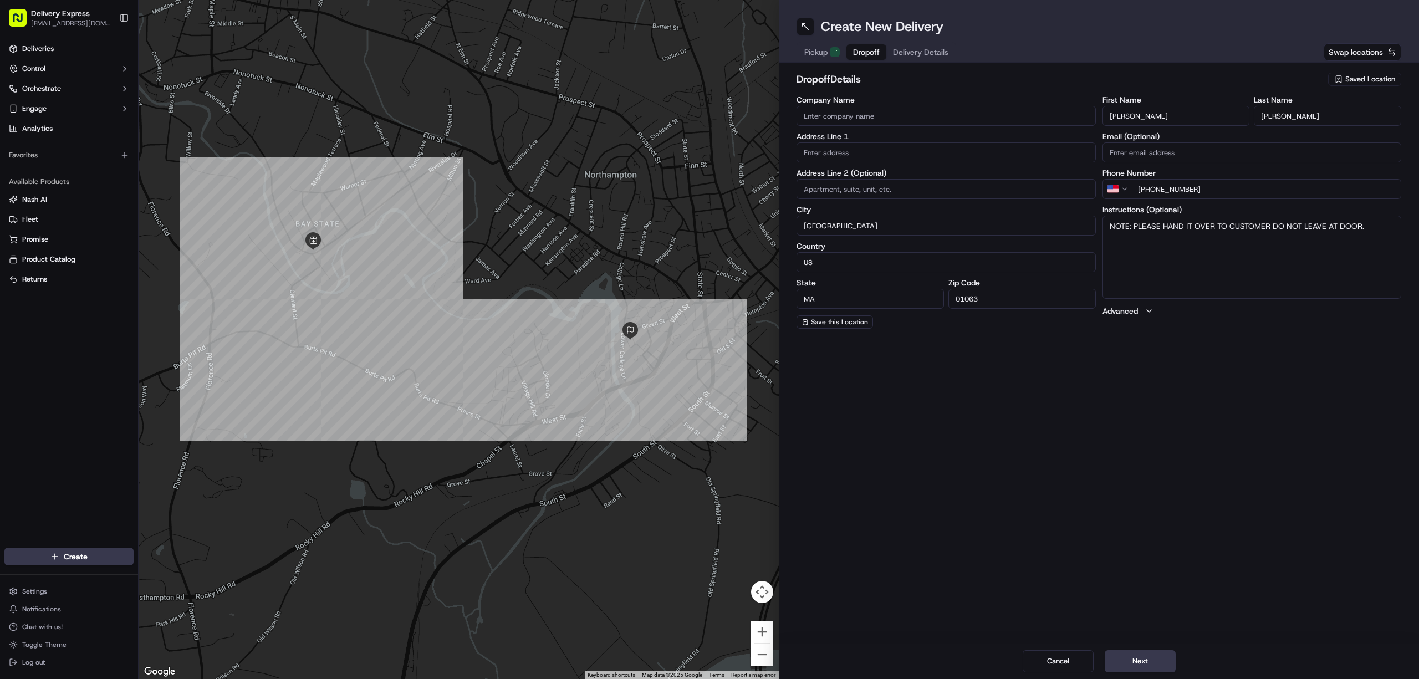
click at [1136, 118] on input "[PERSON_NAME]" at bounding box center [1176, 116] width 147 height 20
click at [1321, 120] on input "[PERSON_NAME]" at bounding box center [1327, 116] width 147 height 20
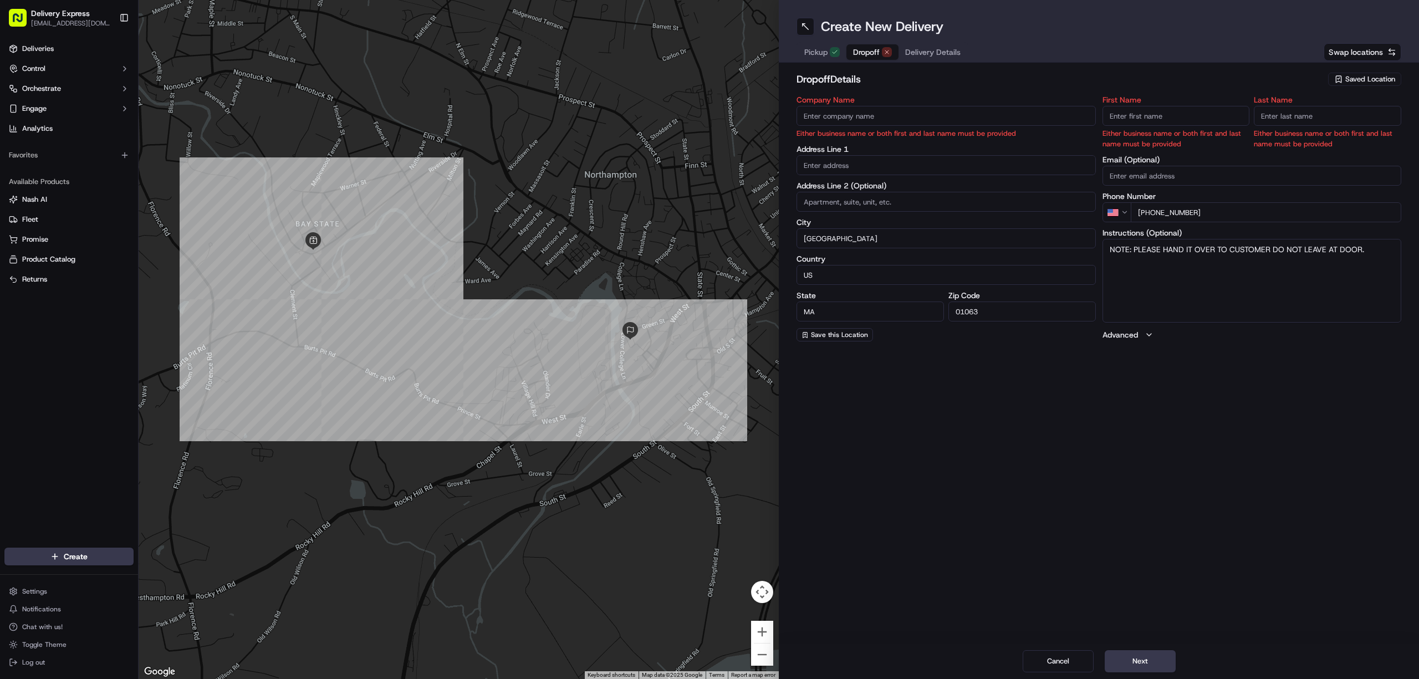
click at [854, 165] on input "text" at bounding box center [946, 165] width 299 height 20
paste input "[STREET_ADDRESS]"
click at [895, 188] on div "[STREET_ADDRESS]" at bounding box center [946, 188] width 294 height 17
type input "[STREET_ADDRESS]"
type input "[GEOGRAPHIC_DATA]"
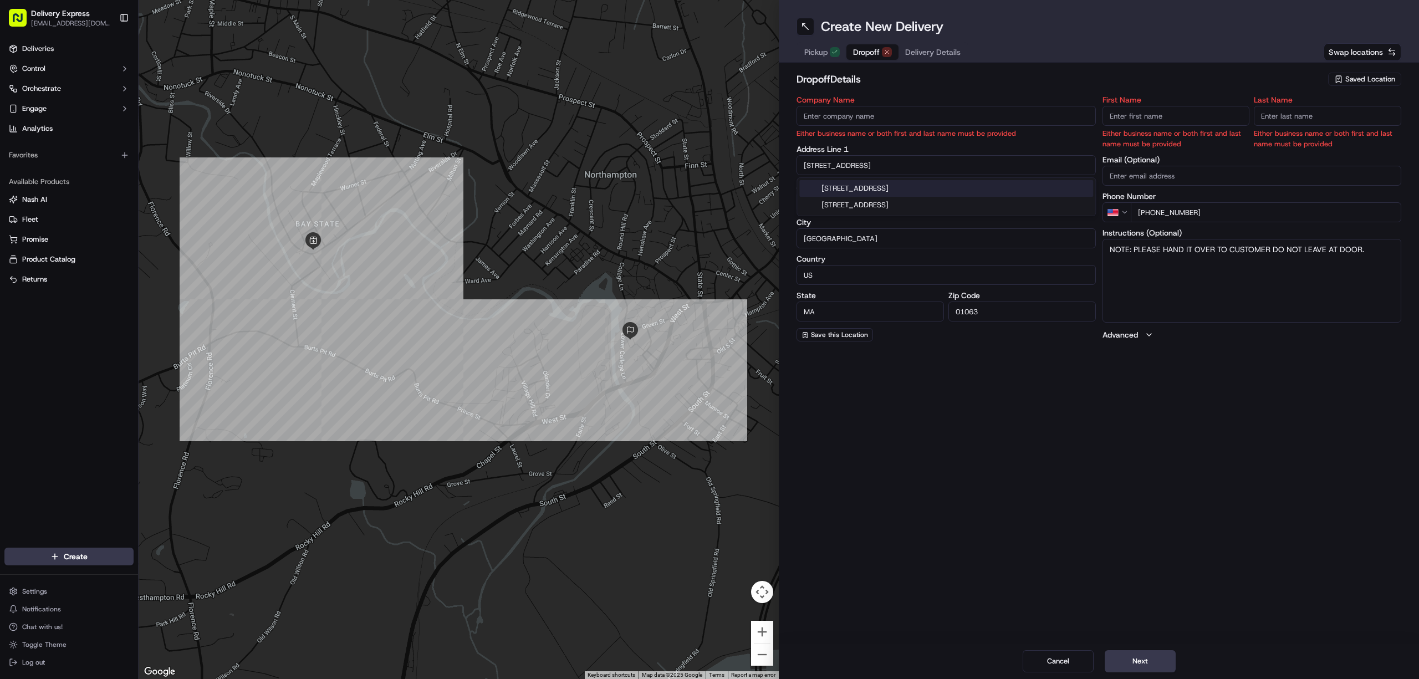
type input "01062"
type input "48 Pioneer Knolls"
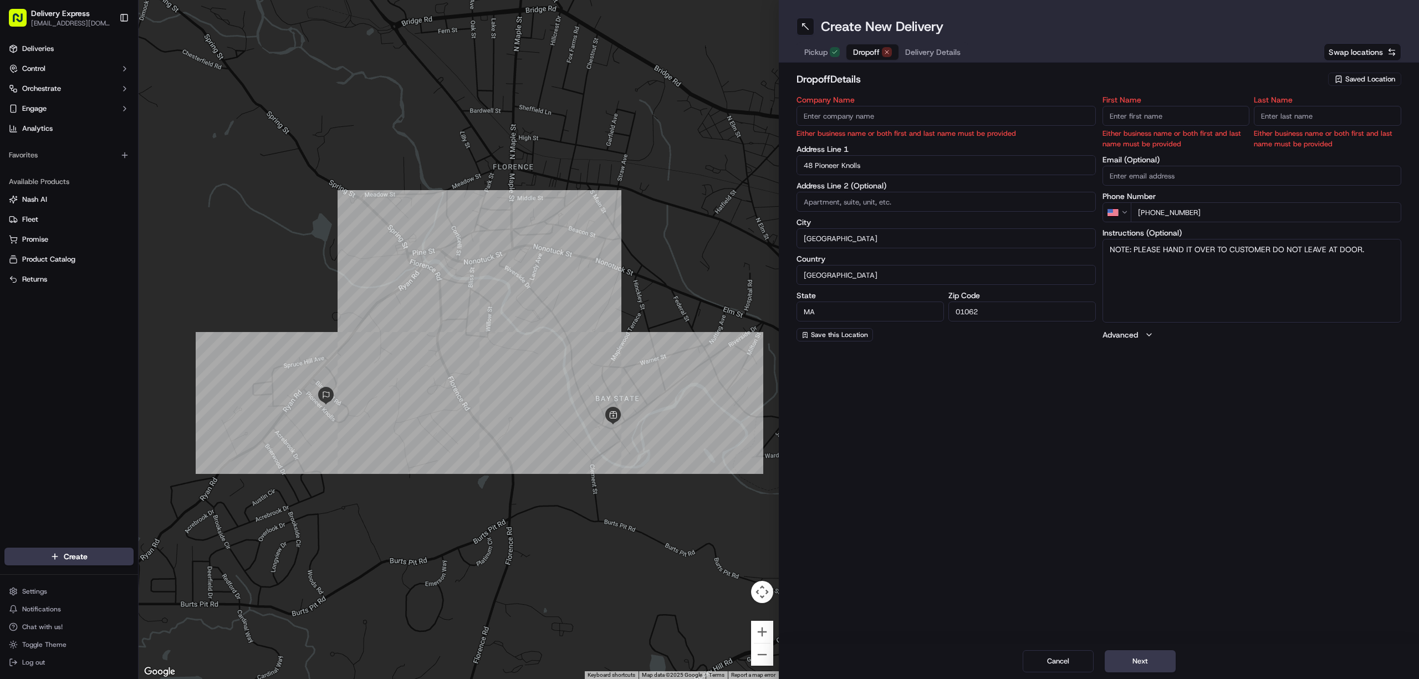
click at [1120, 115] on input "First Name" at bounding box center [1176, 116] width 147 height 20
paste input "[PERSON_NAME]"
drag, startPoint x: 1125, startPoint y: 115, endPoint x: 1174, endPoint y: 120, distance: 49.0
click at [1174, 120] on input "[PERSON_NAME]" at bounding box center [1176, 116] width 147 height 20
type input "[PERSON_NAME]"
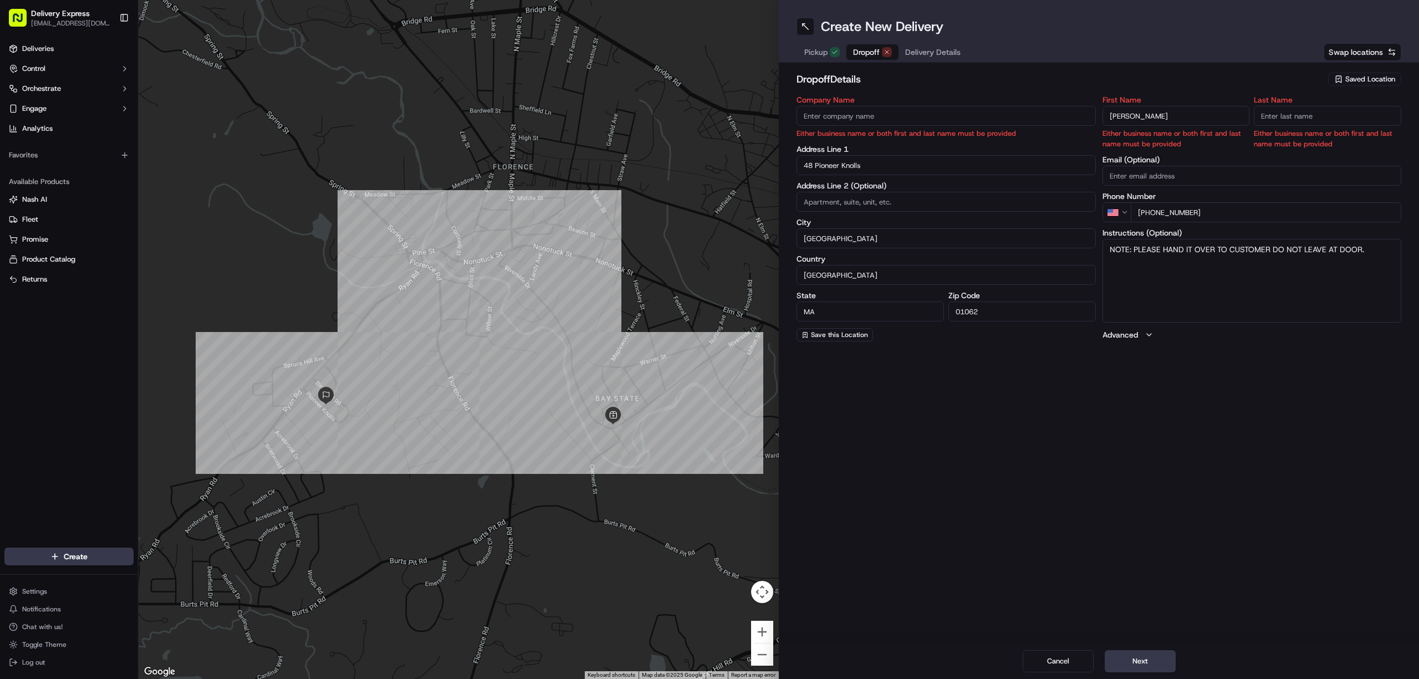
click at [1282, 120] on input "Last Name" at bounding box center [1327, 116] width 147 height 20
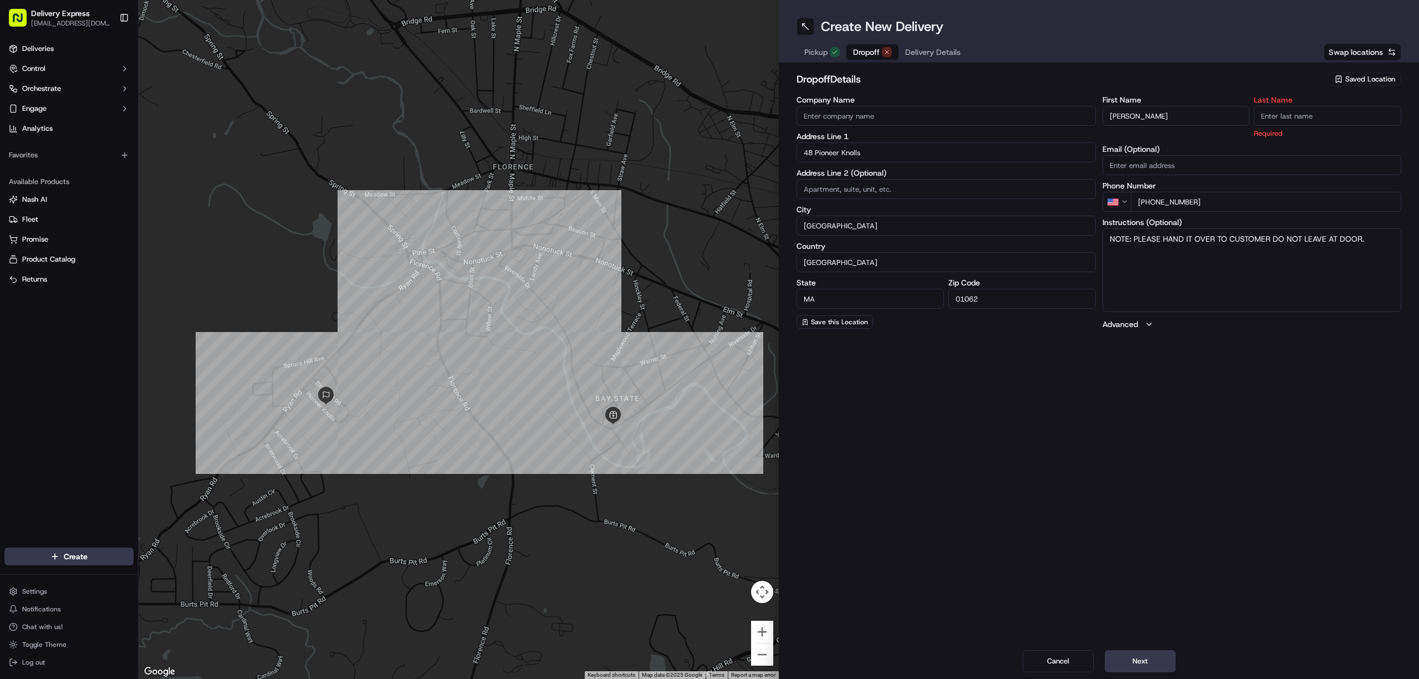
paste input "[PERSON_NAME]"
type input "[PERSON_NAME]"
click at [1255, 391] on div "Create New Delivery Pickup Dropoff Delivery Details Swap locations dropoff Deta…" at bounding box center [1099, 339] width 640 height 679
click at [910, 44] on button "Delivery Details" at bounding box center [921, 52] width 69 height 16
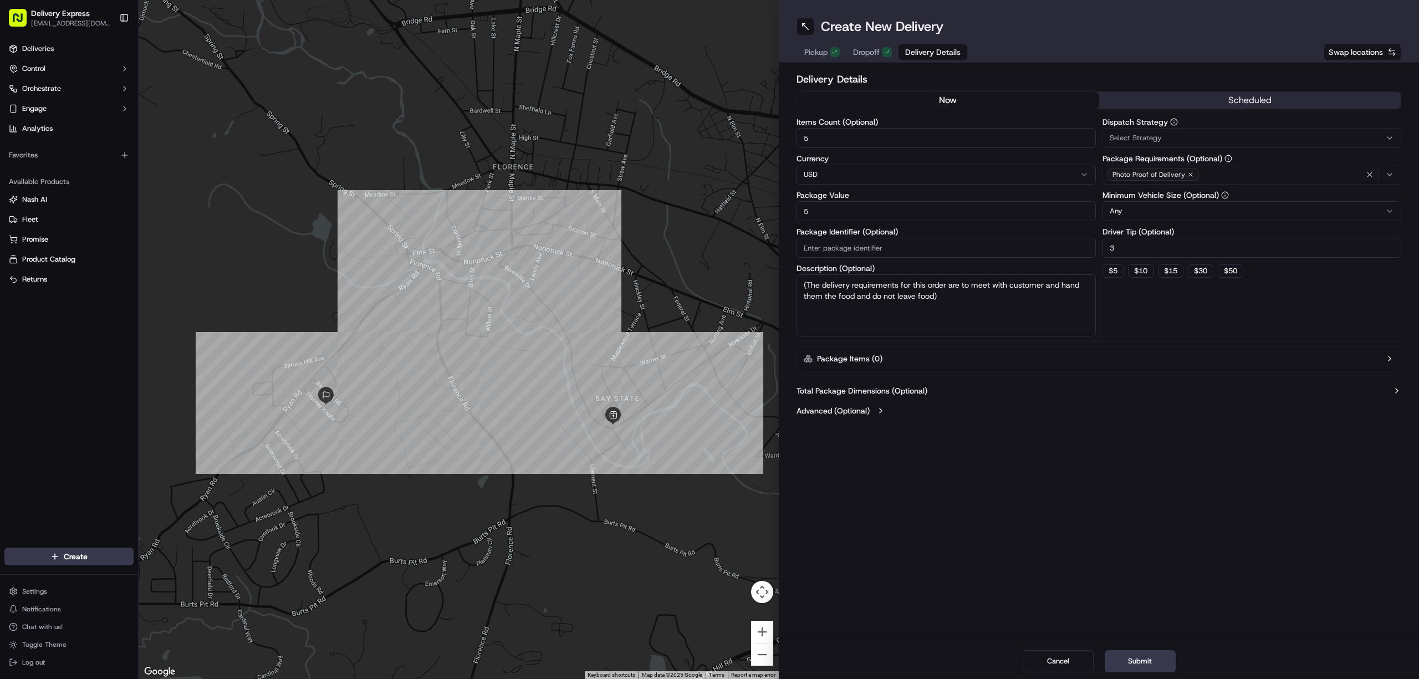
click at [823, 215] on input "5" at bounding box center [946, 211] width 299 height 20
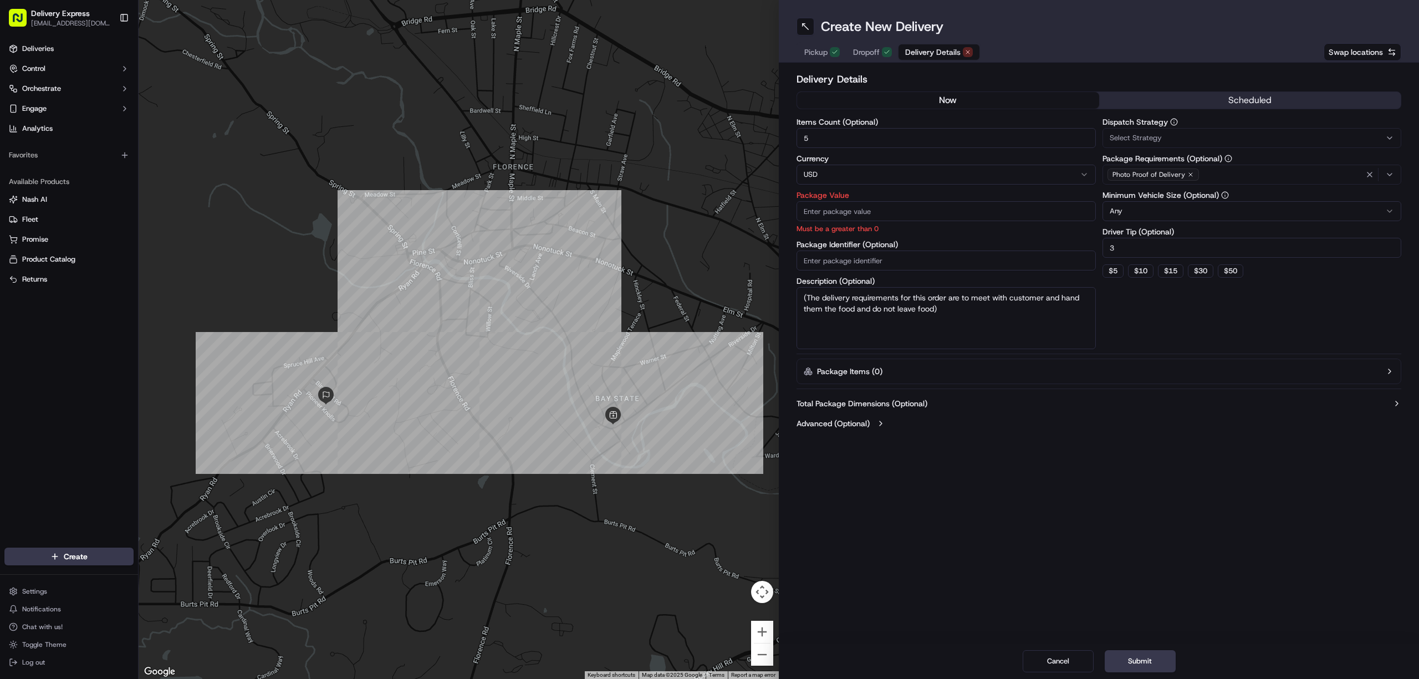
click at [846, 213] on input "Package Value" at bounding box center [946, 211] width 299 height 20
paste input "62.19"
type input "62.19"
click at [1125, 246] on input "3" at bounding box center [1252, 248] width 299 height 20
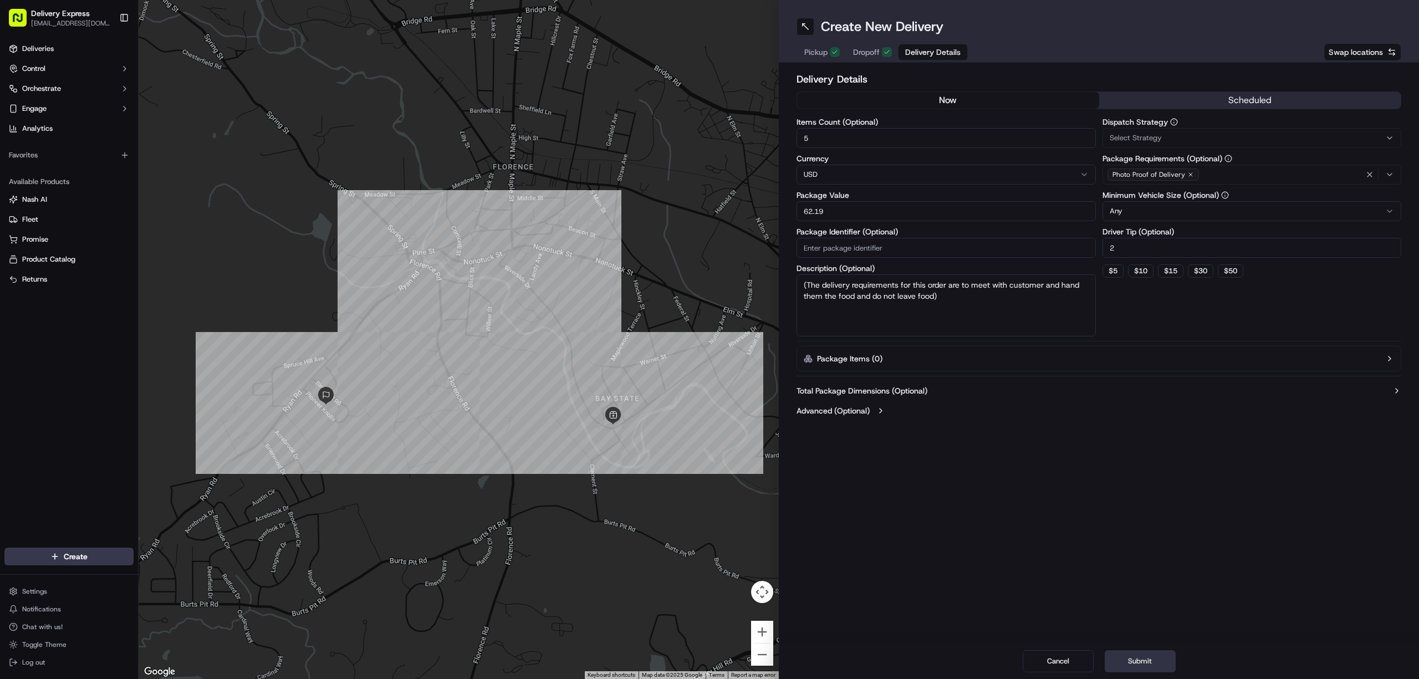
type input "2"
click at [1154, 657] on button "Submit" at bounding box center [1140, 661] width 71 height 22
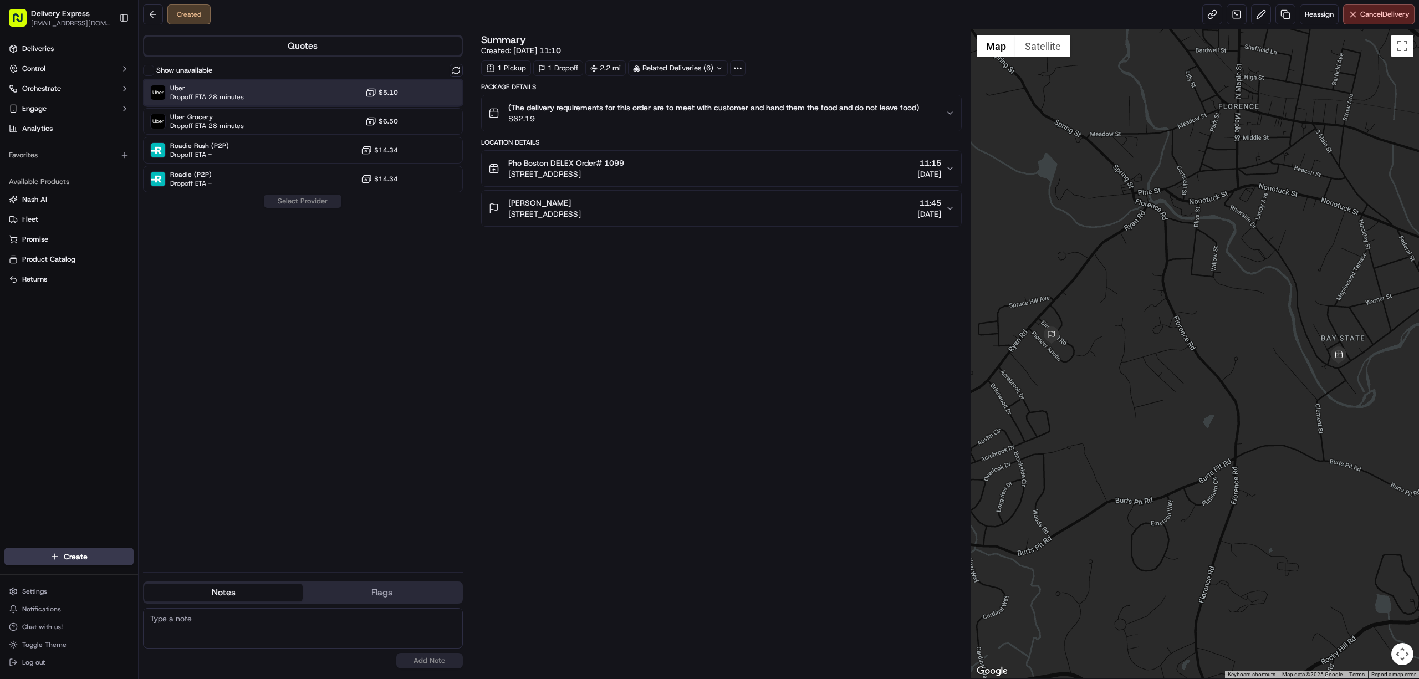
click at [295, 85] on div "Uber Dropoff ETA 28 minutes $5.10" at bounding box center [303, 92] width 320 height 27
click at [295, 202] on button "Assign Provider" at bounding box center [302, 201] width 79 height 13
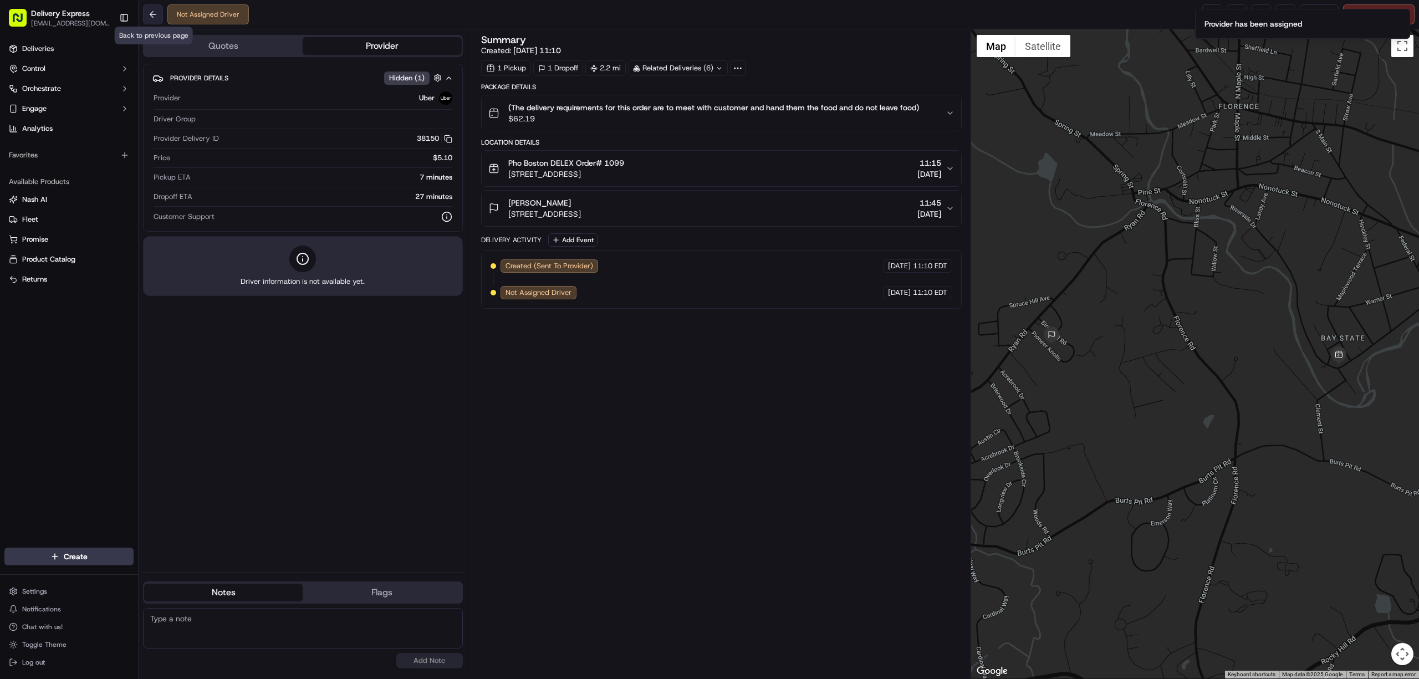
click at [153, 14] on button at bounding box center [153, 14] width 20 height 20
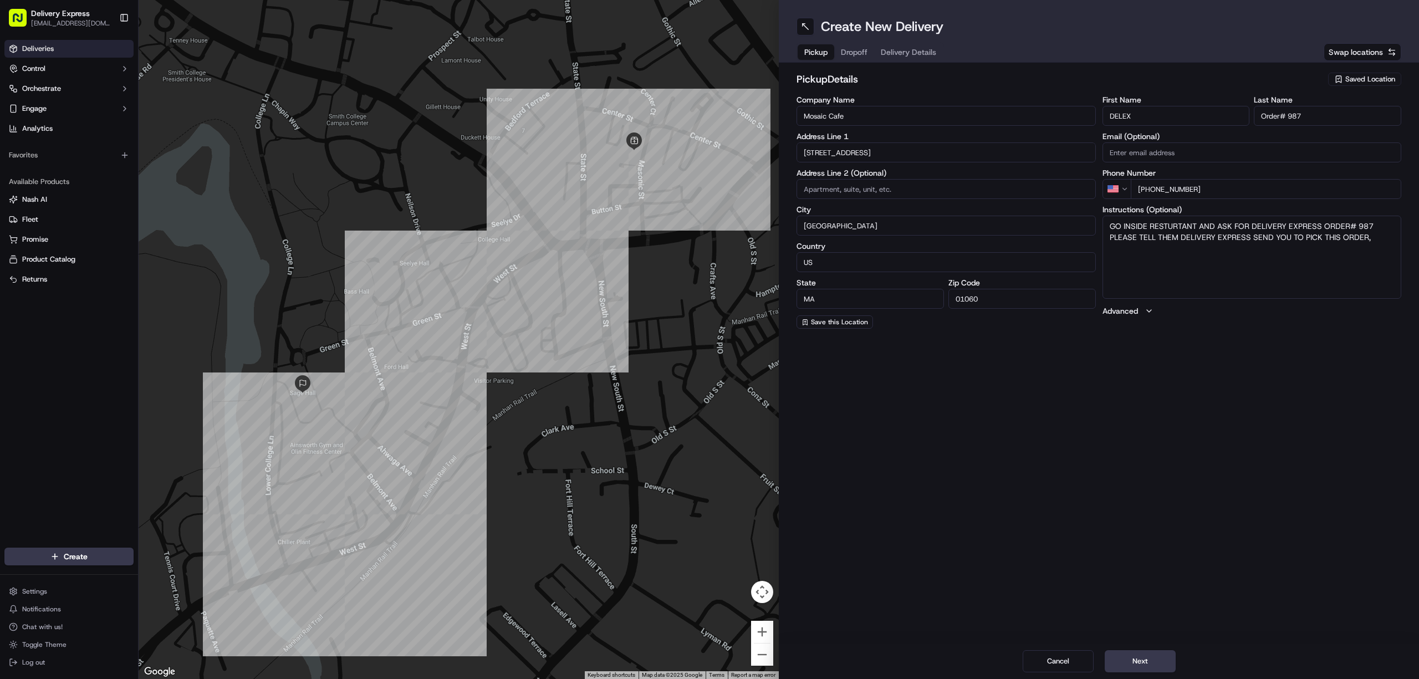
click at [56, 45] on link "Deliveries" at bounding box center [68, 49] width 129 height 18
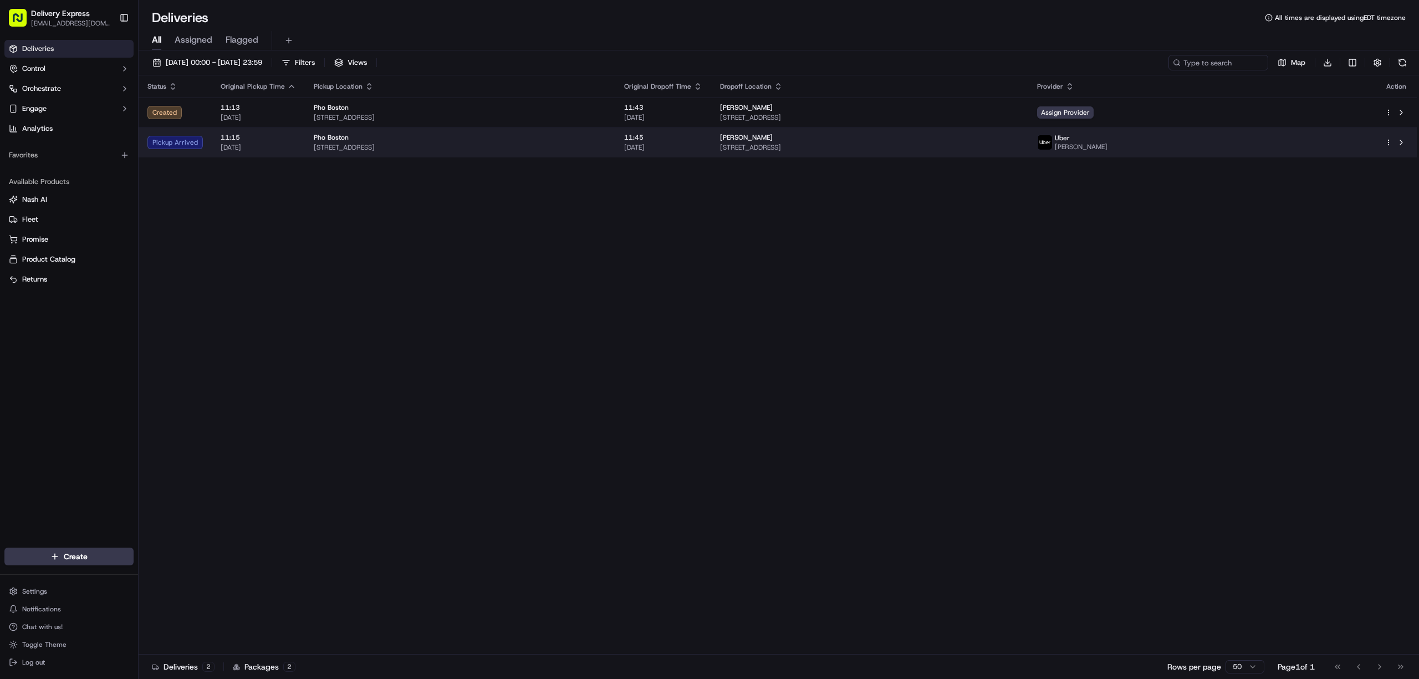
click at [548, 142] on div "Pho Boston [STREET_ADDRESS]" at bounding box center [460, 142] width 293 height 19
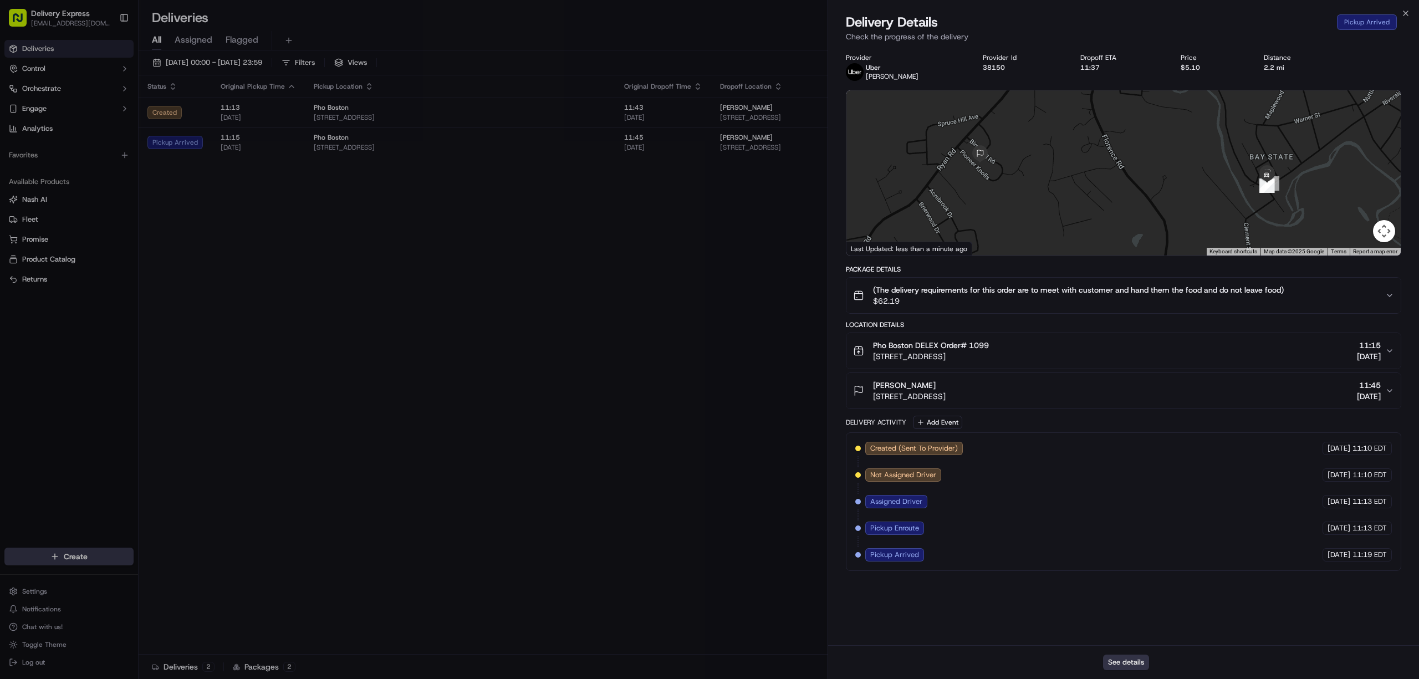
click at [1134, 662] on button "See details" at bounding box center [1126, 663] width 46 height 16
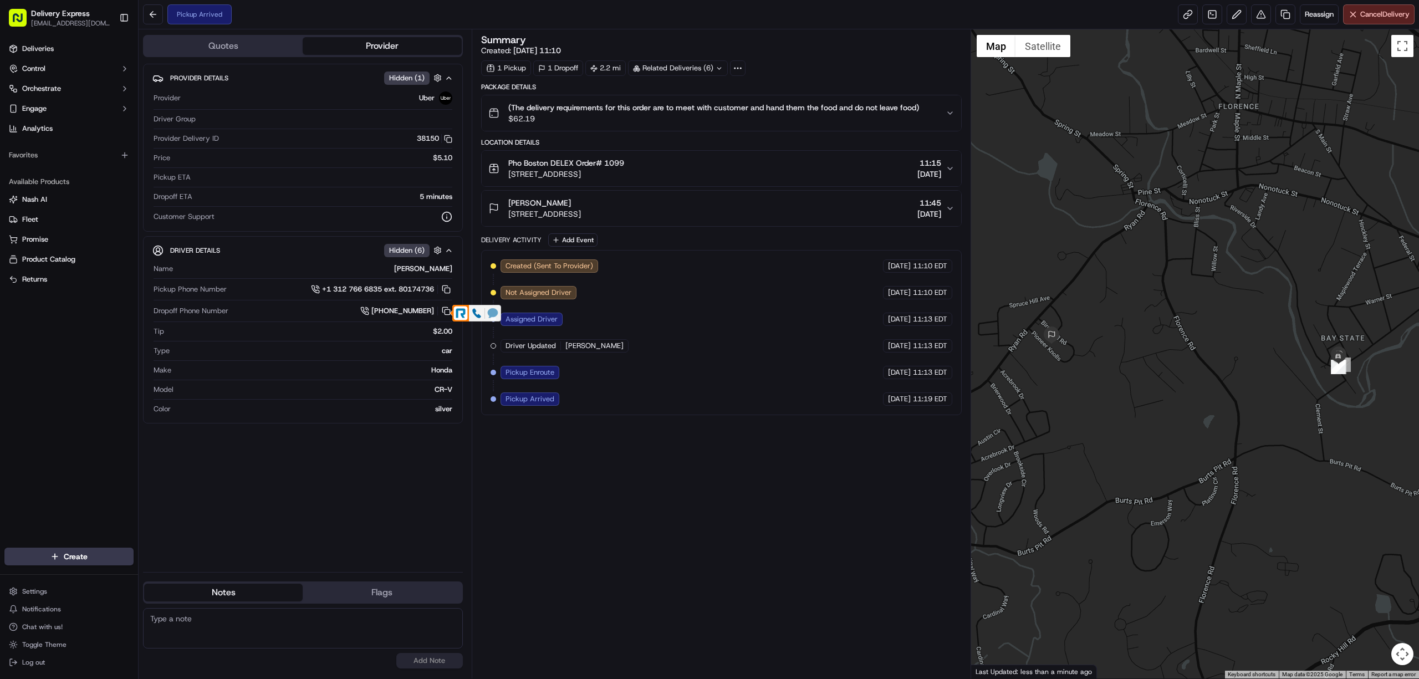
click at [489, 314] on icon at bounding box center [493, 312] width 10 height 9
click at [747, 488] on div "Summary Created: 17/09/2025 11:10 1 Pickup 1 Dropoff 2.2 mi Related Deliveries …" at bounding box center [721, 354] width 481 height 638
click at [493, 313] on icon at bounding box center [493, 312] width 10 height 9
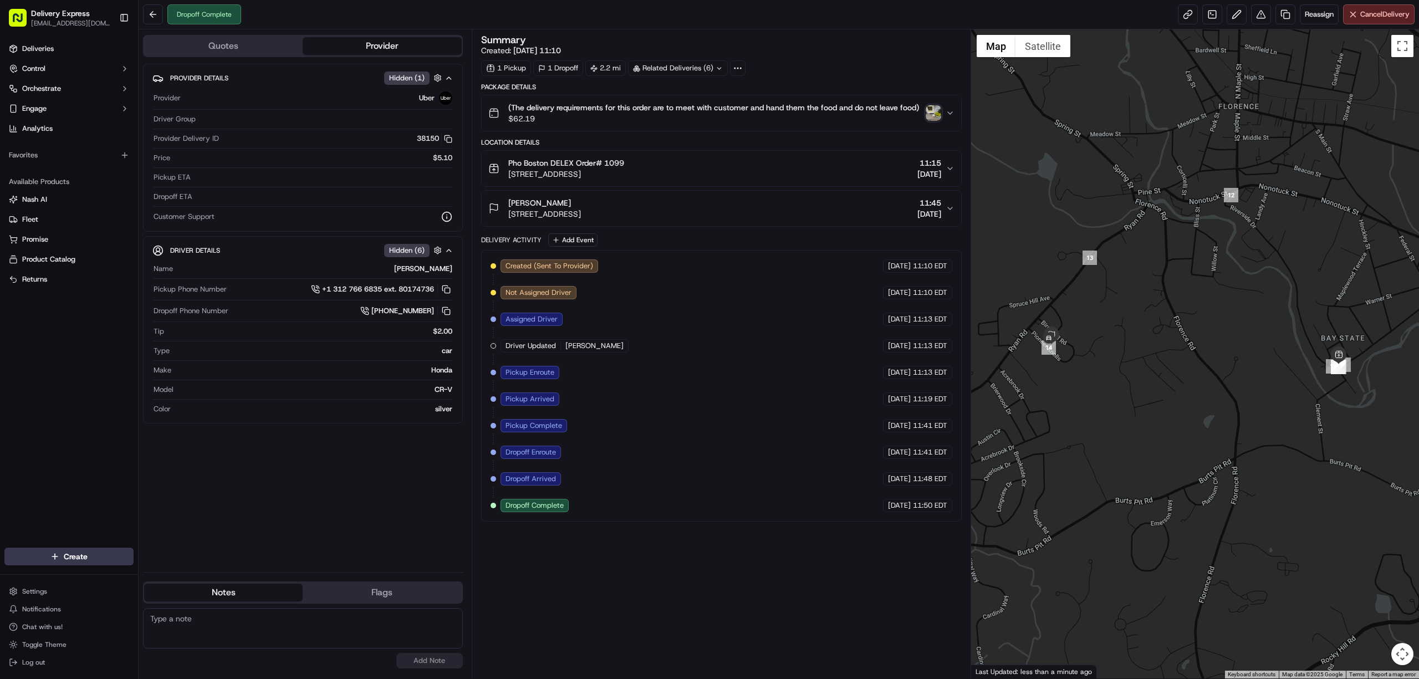
click at [934, 108] on img "button" at bounding box center [934, 113] width 16 height 16
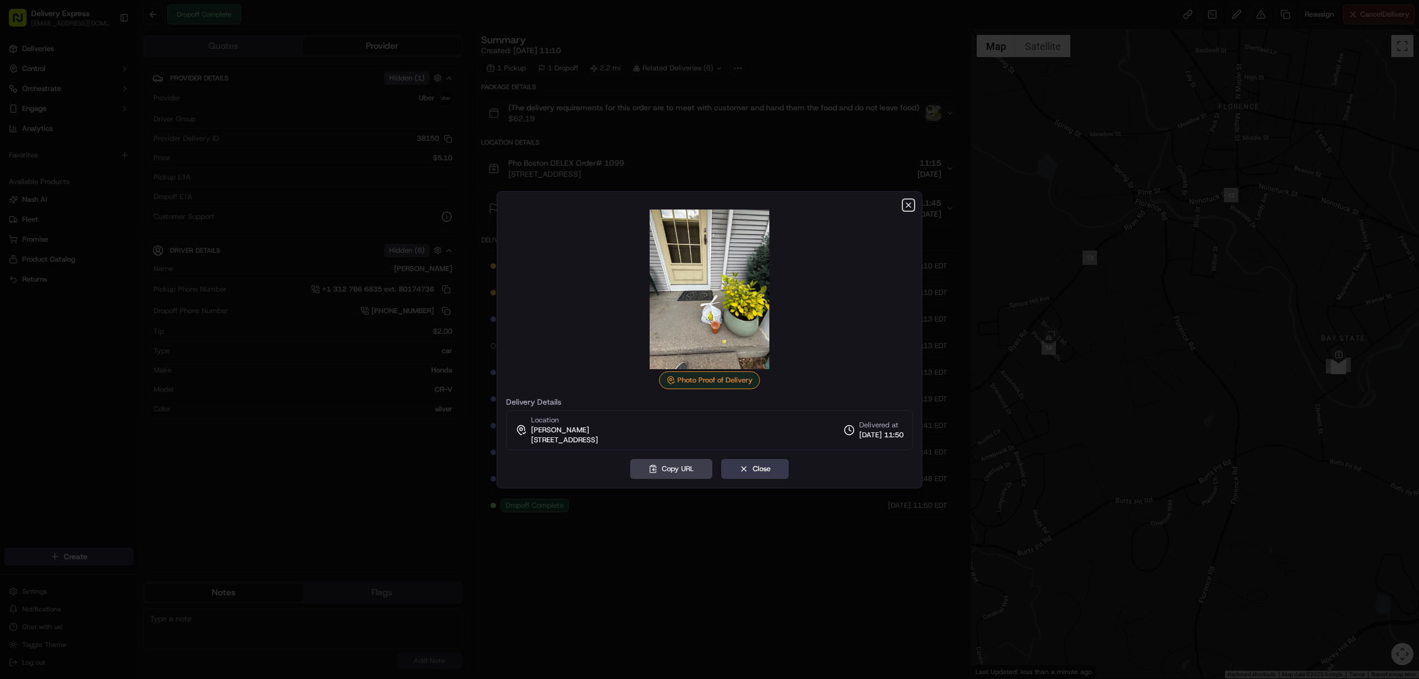
click at [908, 203] on icon "button" at bounding box center [908, 205] width 9 height 9
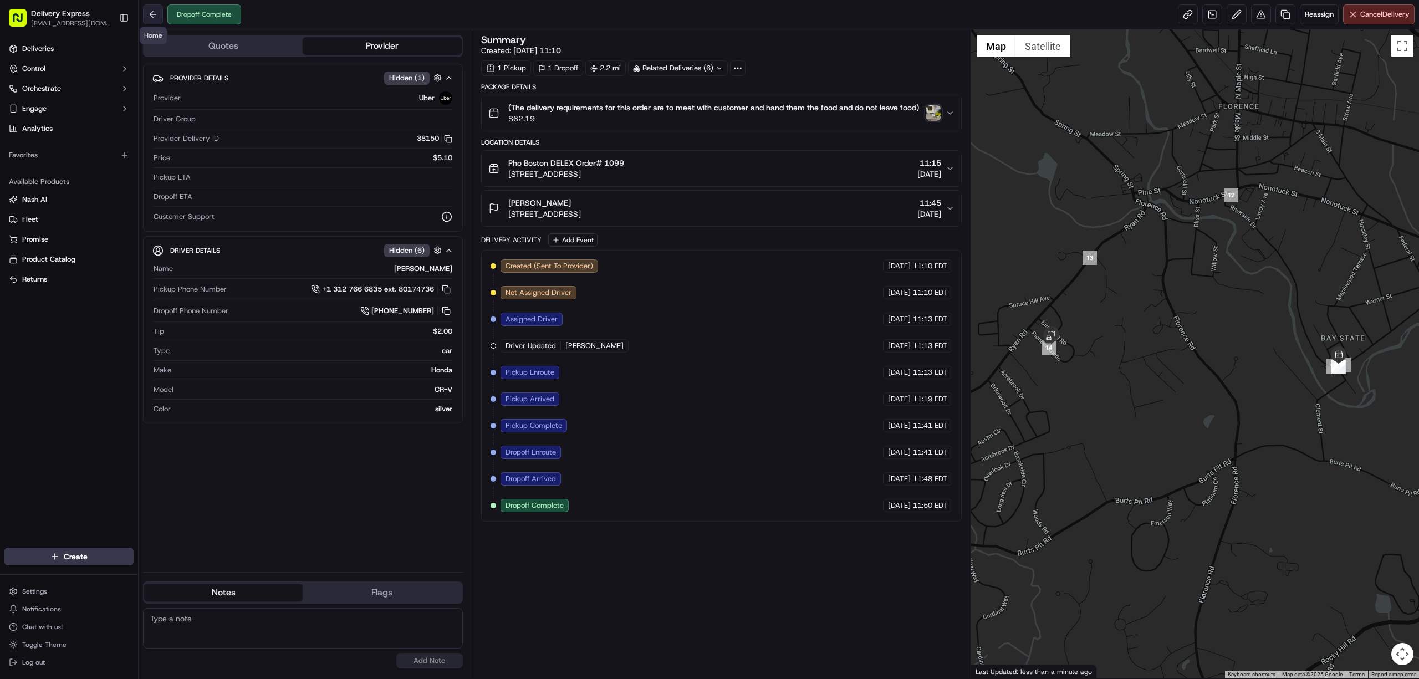
click at [159, 7] on button at bounding box center [153, 14] width 20 height 20
